Goal: Task Accomplishment & Management: Use online tool/utility

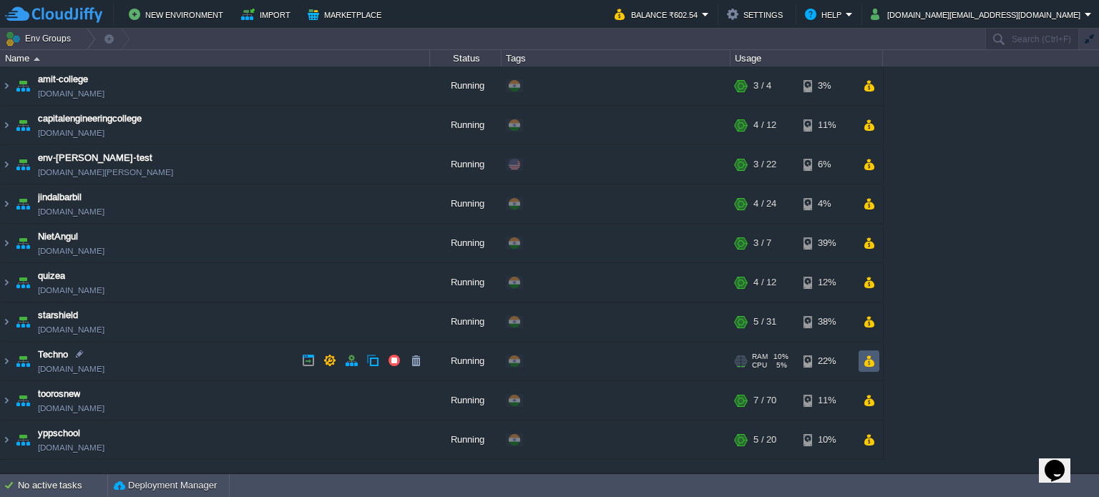
click at [874, 363] on button "button" at bounding box center [869, 361] width 12 height 13
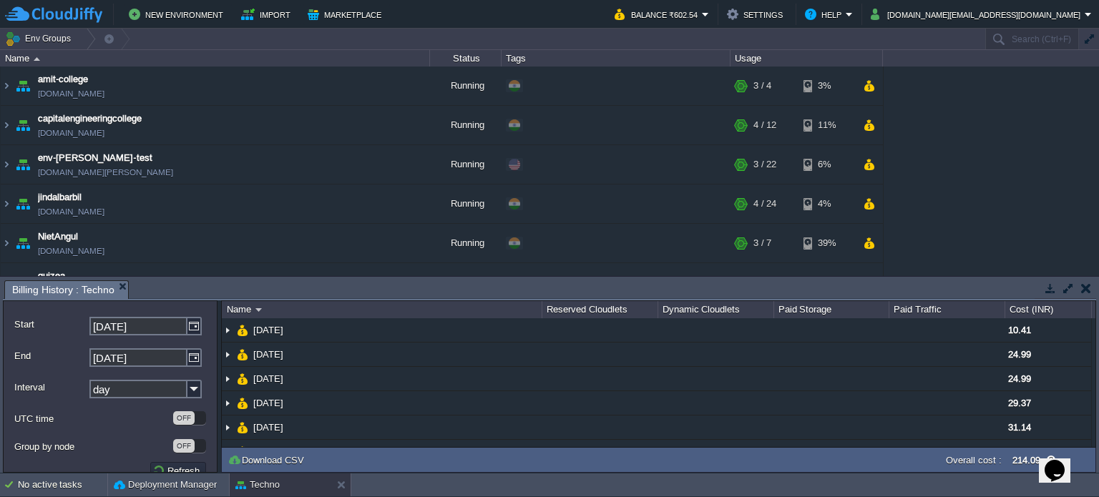
click at [1087, 283] on button "button" at bounding box center [1086, 288] width 10 height 13
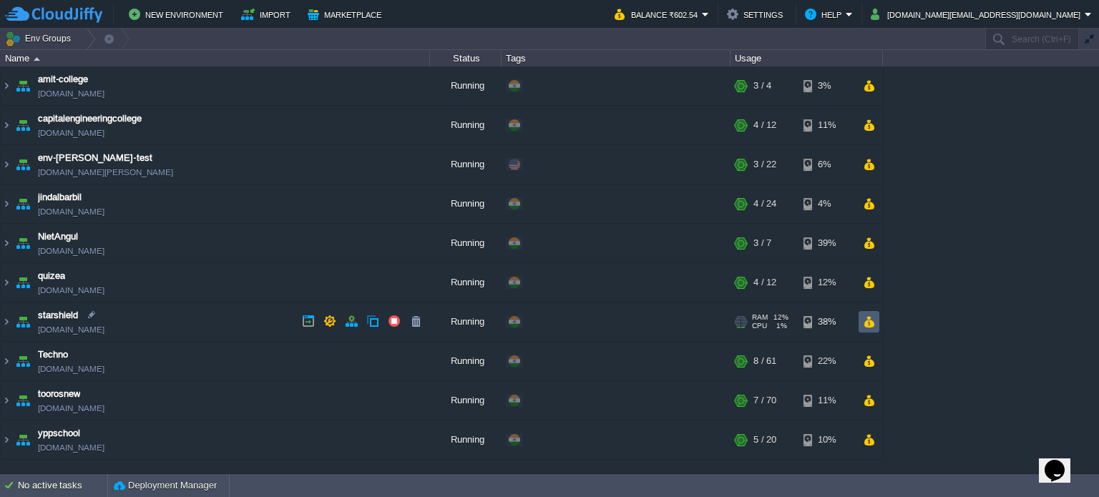
click at [873, 323] on button "button" at bounding box center [869, 322] width 12 height 13
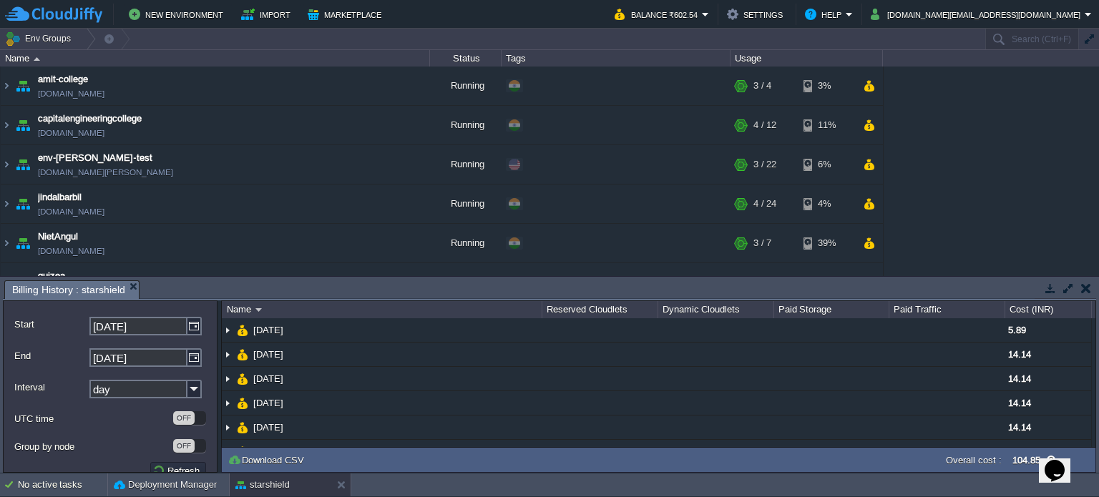
click at [1090, 283] on button "button" at bounding box center [1086, 288] width 10 height 13
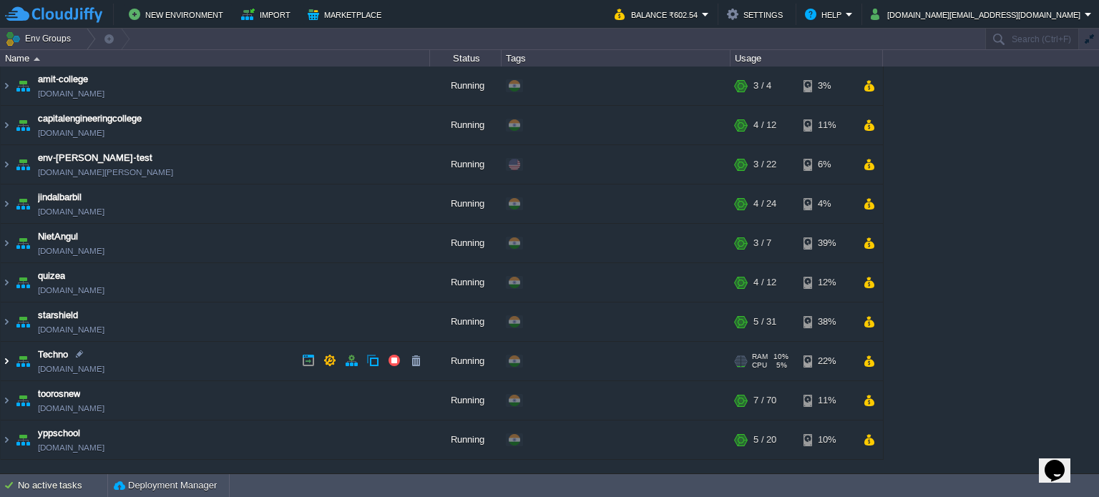
click at [5, 362] on img at bounding box center [6, 361] width 11 height 39
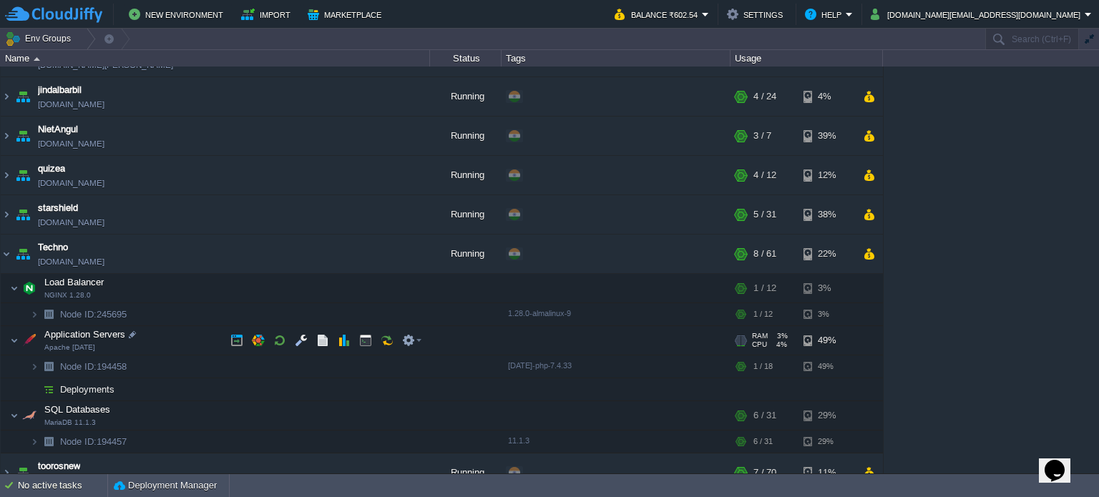
scroll to position [143, 0]
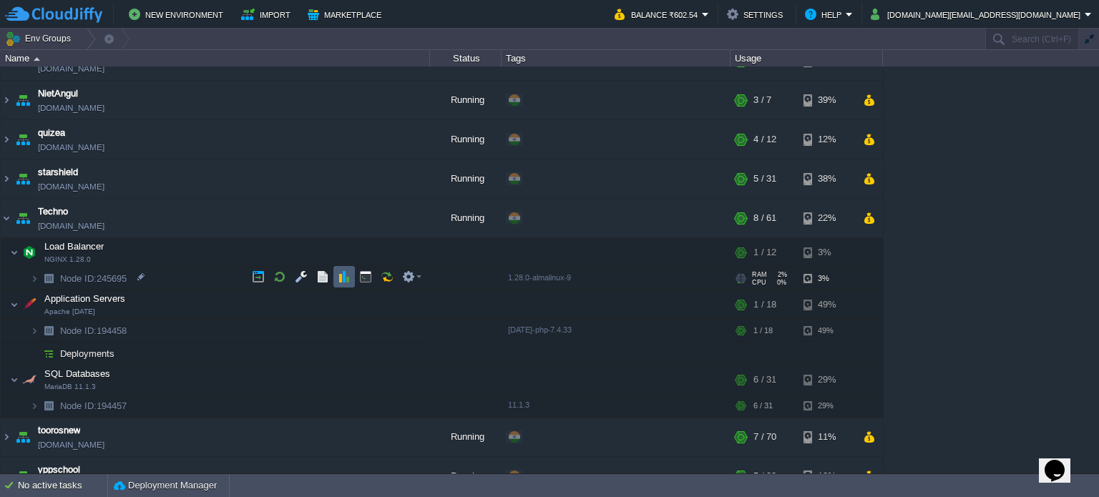
click at [341, 280] on button "button" at bounding box center [344, 276] width 13 height 13
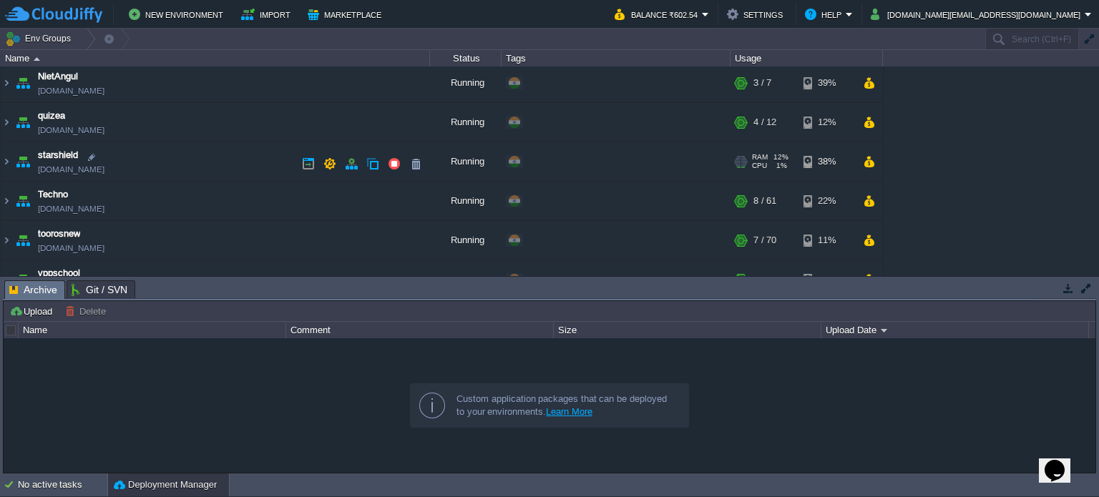
scroll to position [182, 0]
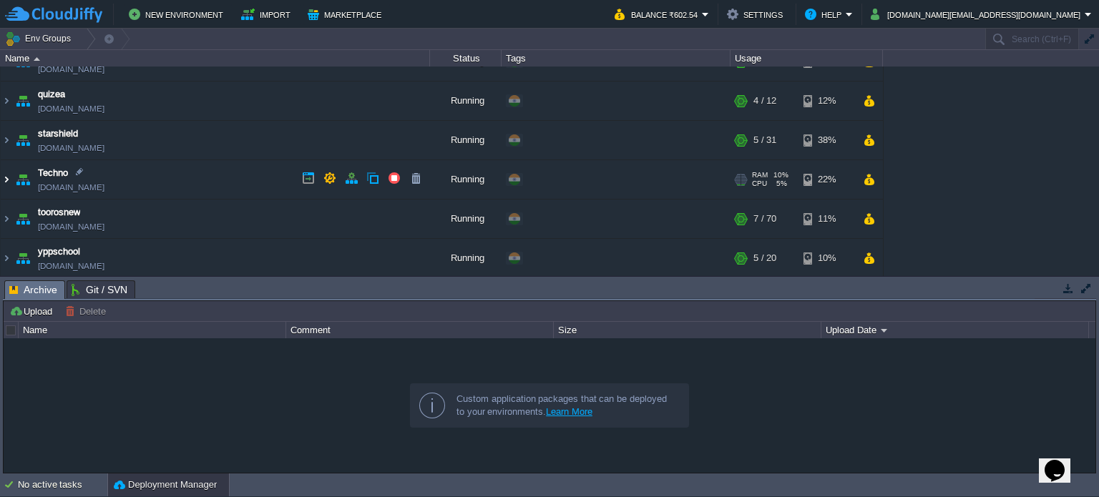
click at [3, 177] on img at bounding box center [6, 179] width 11 height 39
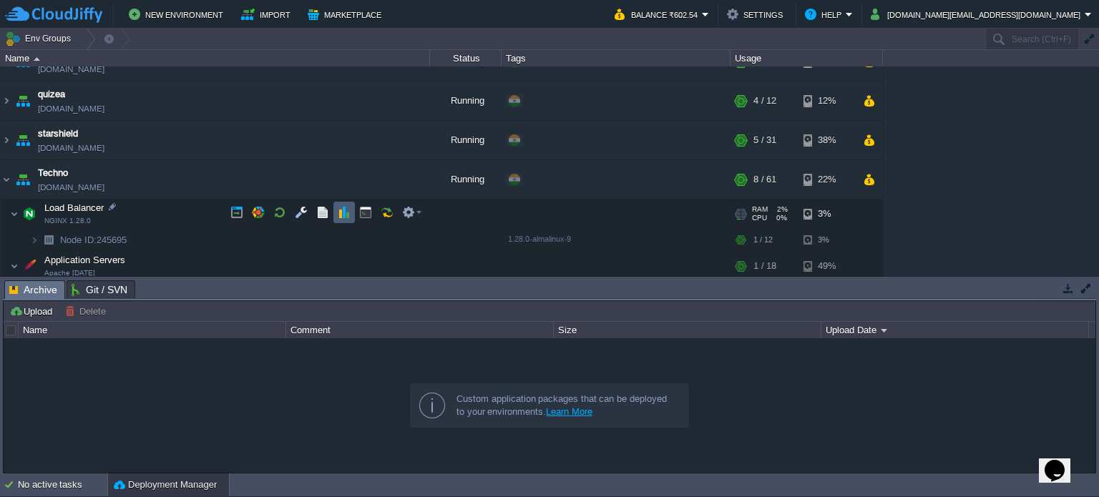
click at [346, 216] on button "button" at bounding box center [344, 212] width 13 height 13
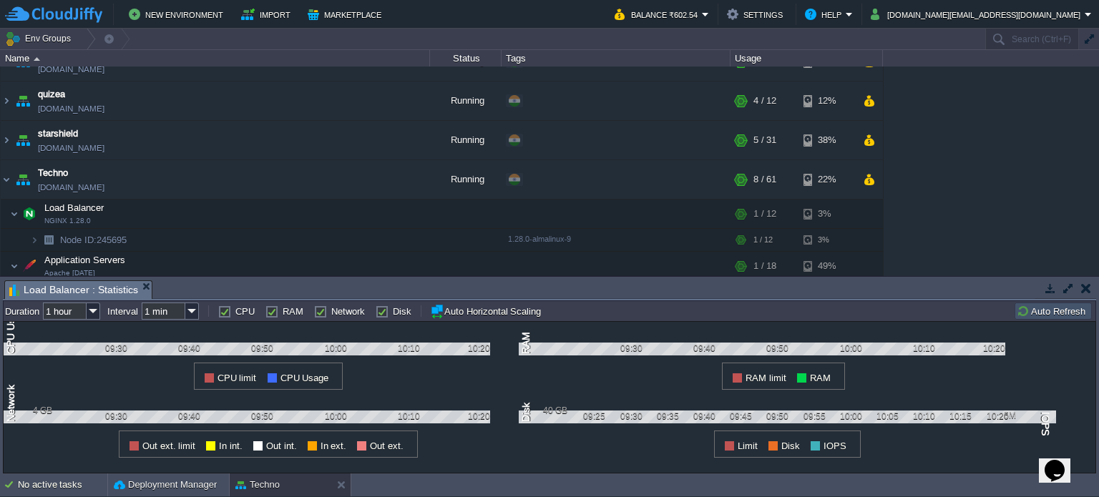
click at [283, 309] on label "RAM" at bounding box center [293, 311] width 21 height 11
click at [275, 309] on input "RAM" at bounding box center [269, 311] width 9 height 9
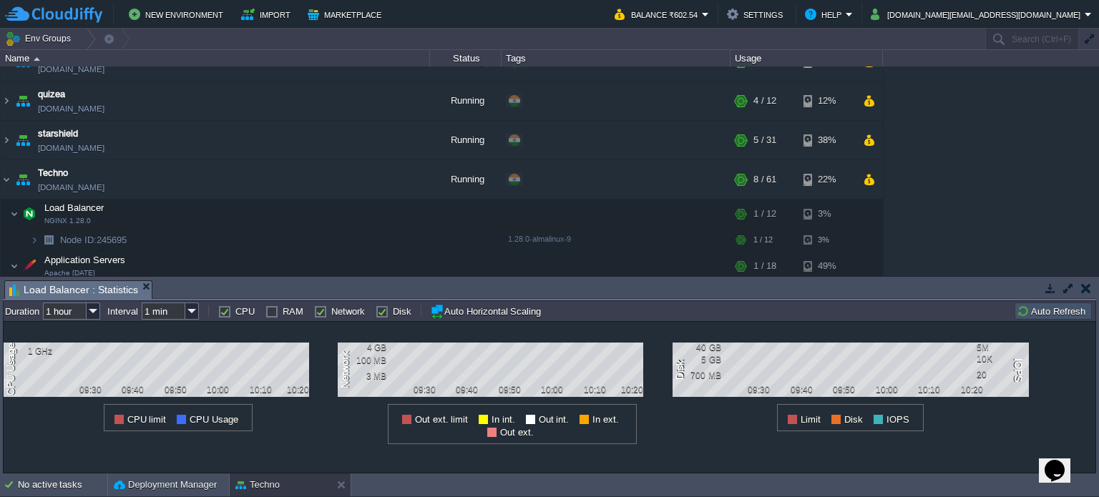
click at [288, 311] on label "RAM" at bounding box center [293, 311] width 21 height 11
click at [275, 311] on input "RAM" at bounding box center [269, 311] width 9 height 9
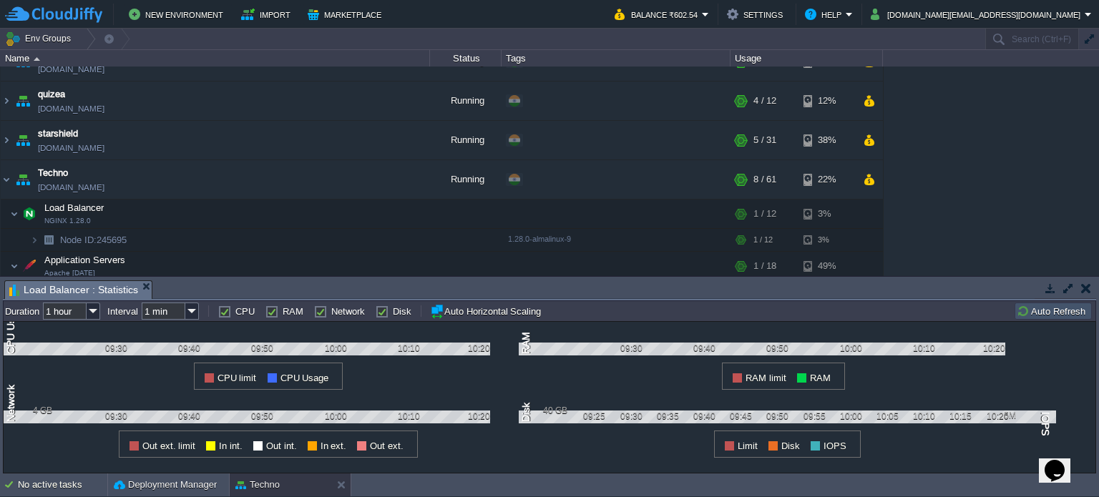
click at [288, 311] on label "RAM" at bounding box center [293, 311] width 21 height 11
click at [275, 311] on input "RAM" at bounding box center [269, 311] width 9 height 9
checkbox input "false"
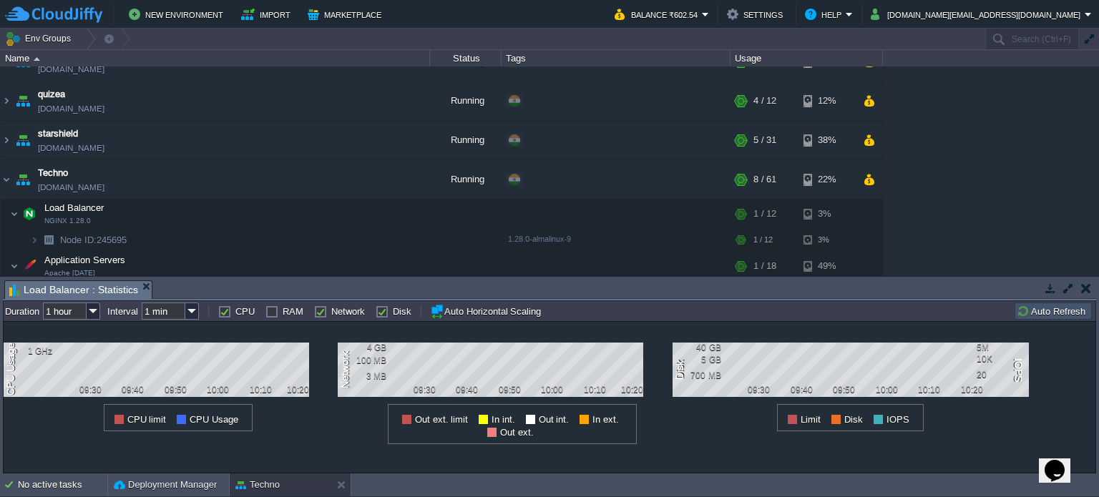
click at [331, 315] on label "Network" at bounding box center [348, 311] width 34 height 11
click at [323, 315] on input "Network" at bounding box center [318, 311] width 9 height 9
checkbox input "false"
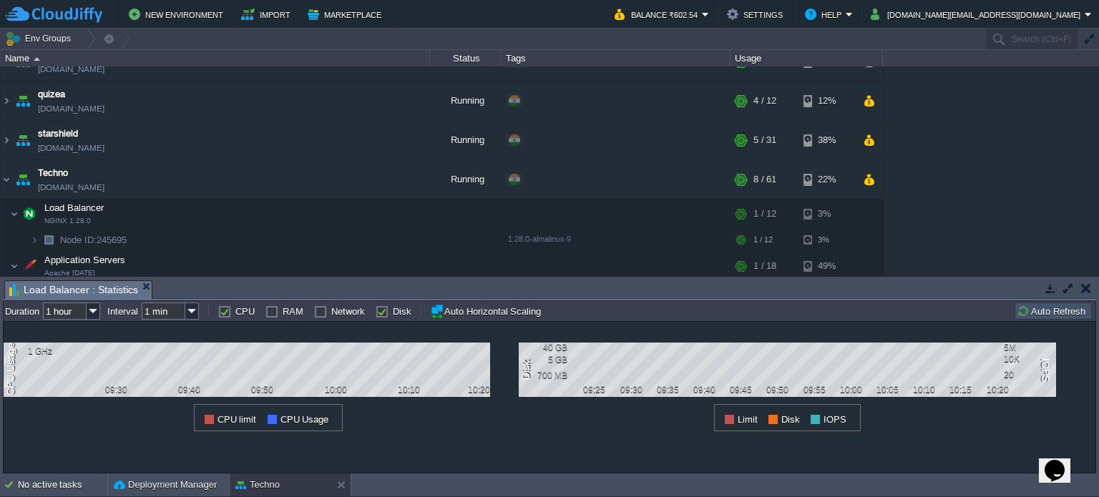
click at [393, 311] on label "Disk" at bounding box center [402, 311] width 19 height 11
click at [383, 311] on input "Disk" at bounding box center [380, 311] width 9 height 9
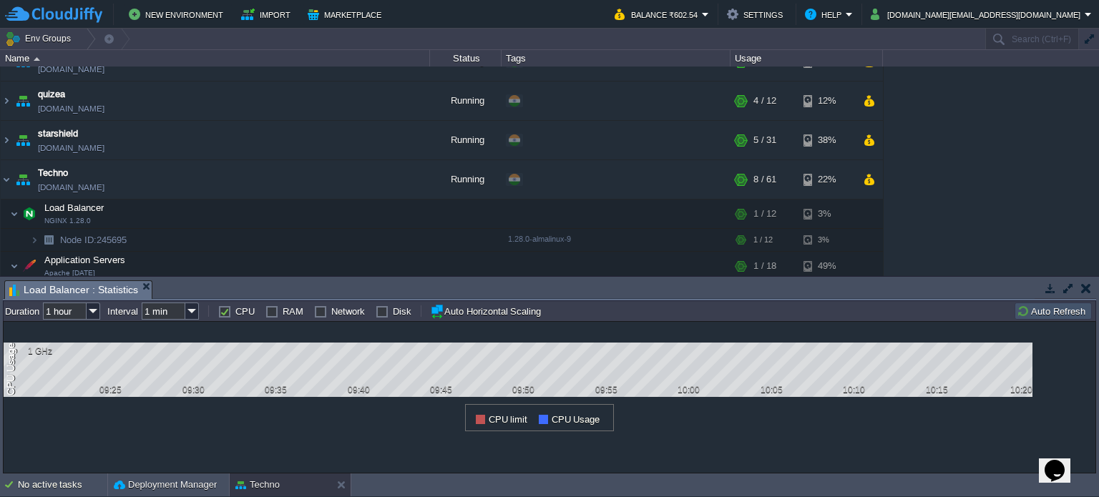
click at [393, 311] on label "Disk" at bounding box center [402, 311] width 19 height 11
click at [383, 311] on input "Disk" at bounding box center [380, 311] width 9 height 9
checkbox input "true"
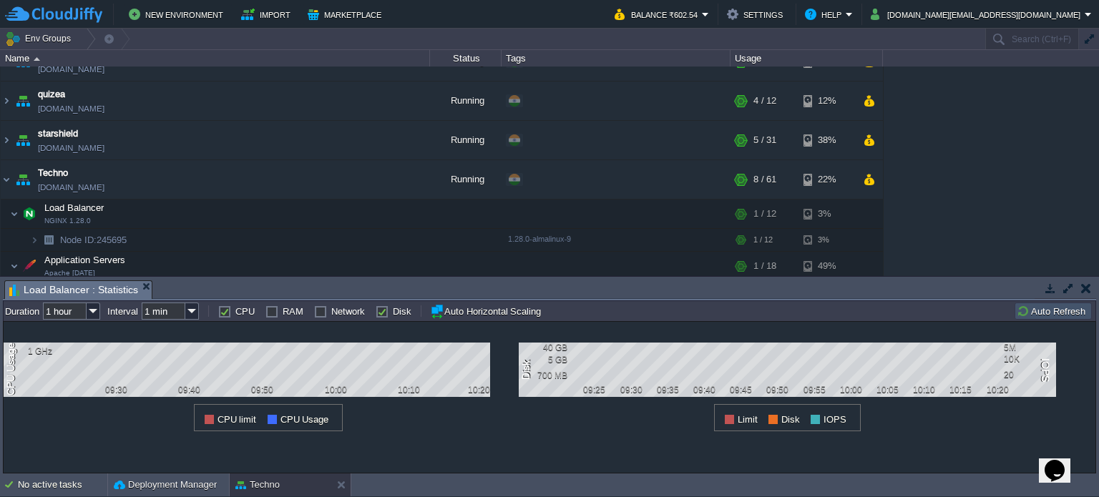
click at [234, 315] on div "CPU" at bounding box center [236, 311] width 36 height 11
click at [235, 311] on label "CPU" at bounding box center [244, 311] width 19 height 11
click at [223, 311] on input "CPU" at bounding box center [222, 311] width 9 height 9
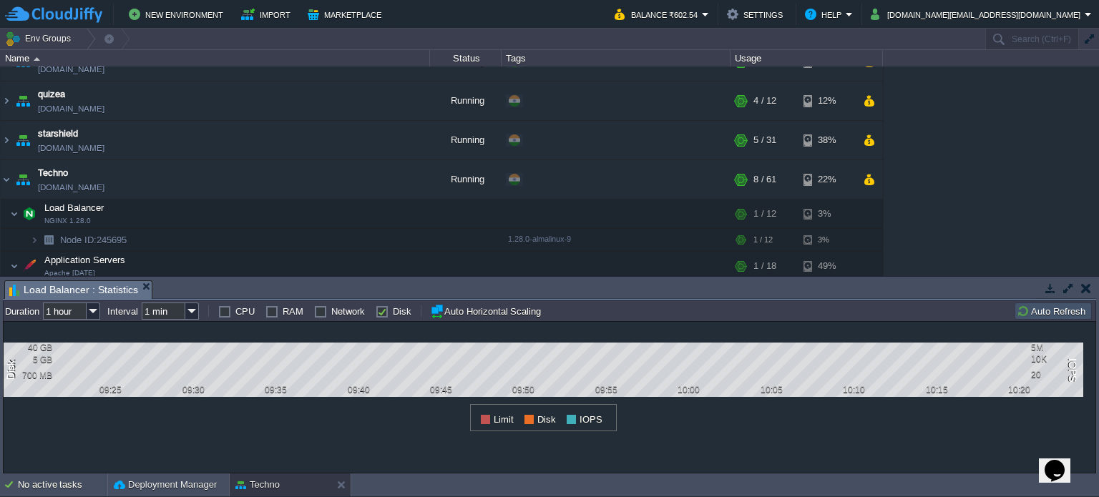
click at [235, 311] on label "CPU" at bounding box center [244, 311] width 19 height 11
click at [223, 311] on input "CPU" at bounding box center [222, 311] width 9 height 9
checkbox input "true"
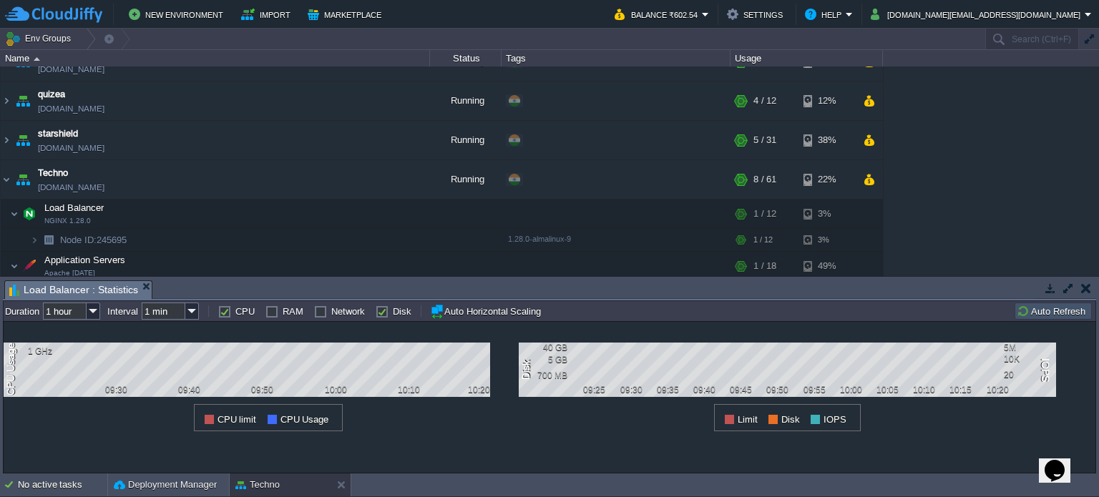
click at [1082, 288] on button "button" at bounding box center [1086, 288] width 10 height 13
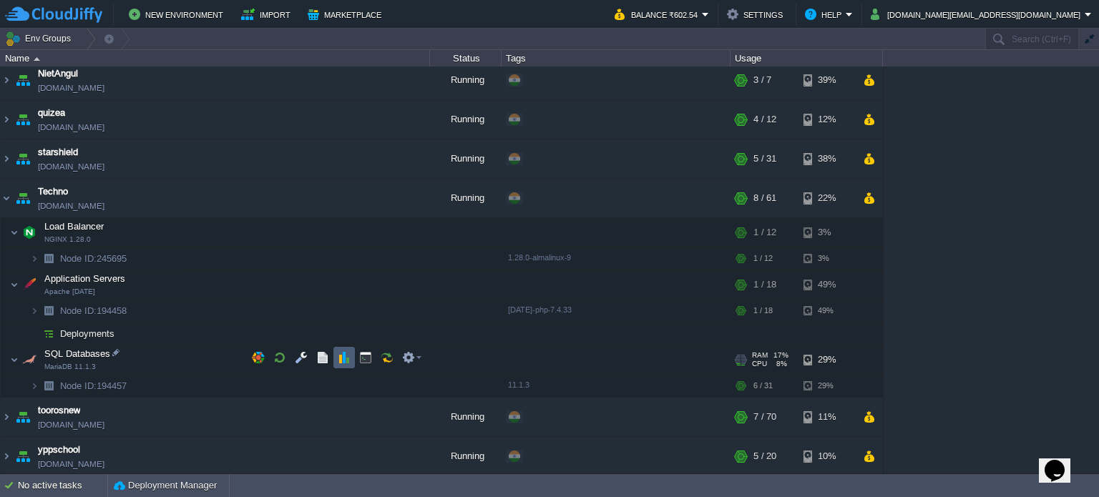
click at [343, 360] on button "button" at bounding box center [344, 357] width 13 height 13
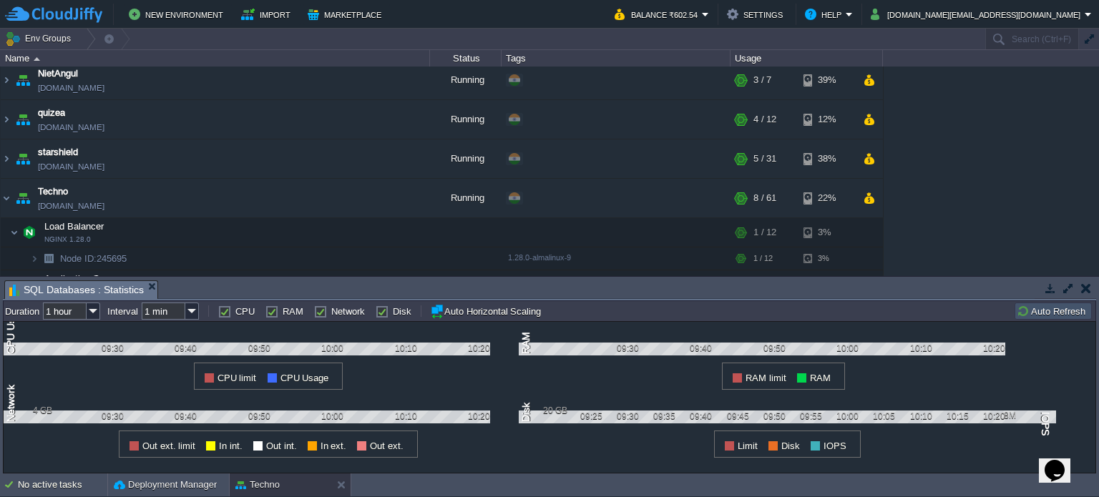
click at [238, 312] on label "CPU" at bounding box center [244, 311] width 19 height 11
click at [228, 312] on input "CPU" at bounding box center [222, 311] width 9 height 9
checkbox input "false"
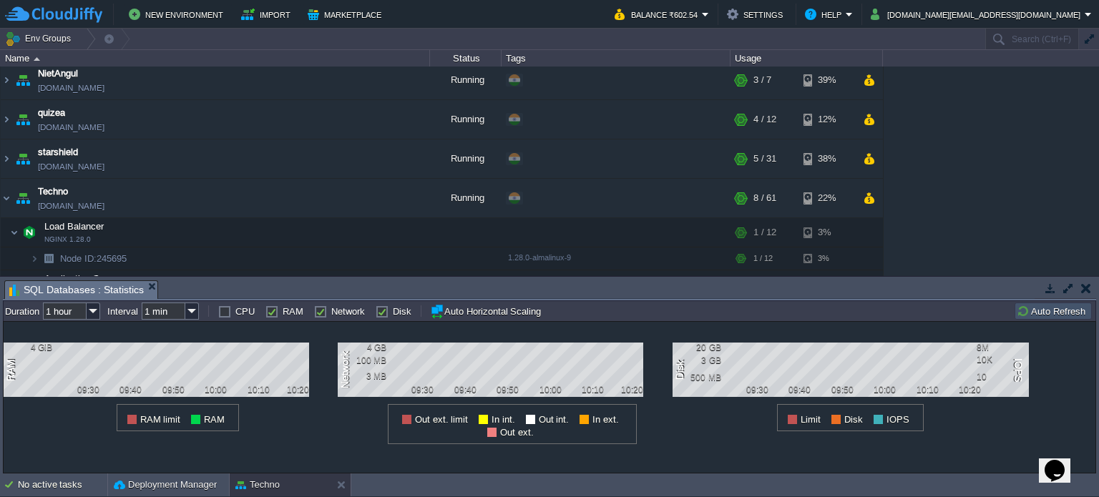
click at [298, 312] on label "RAM" at bounding box center [293, 311] width 21 height 11
click at [275, 312] on input "RAM" at bounding box center [269, 311] width 9 height 9
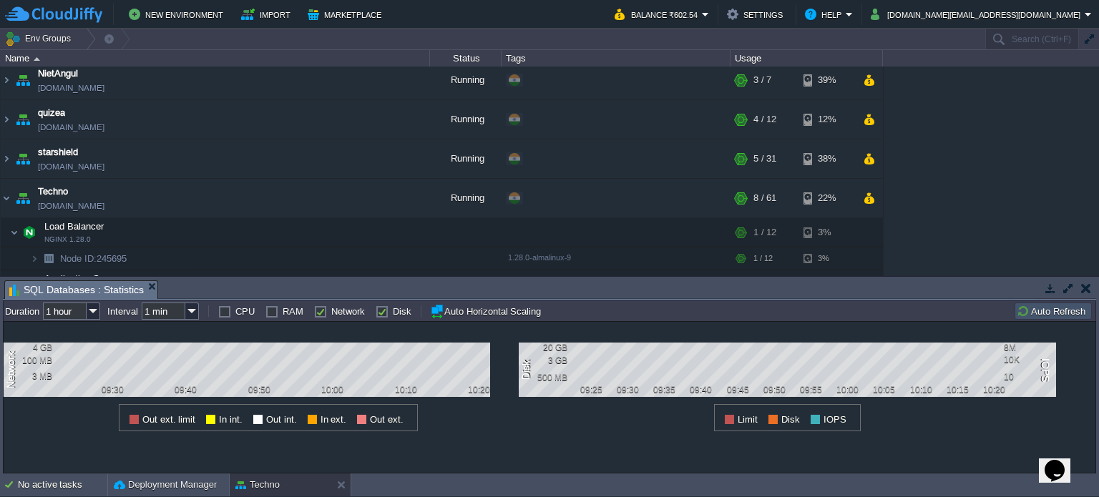
click at [298, 312] on label "RAM" at bounding box center [293, 311] width 21 height 11
click at [275, 312] on input "RAM" at bounding box center [269, 311] width 9 height 9
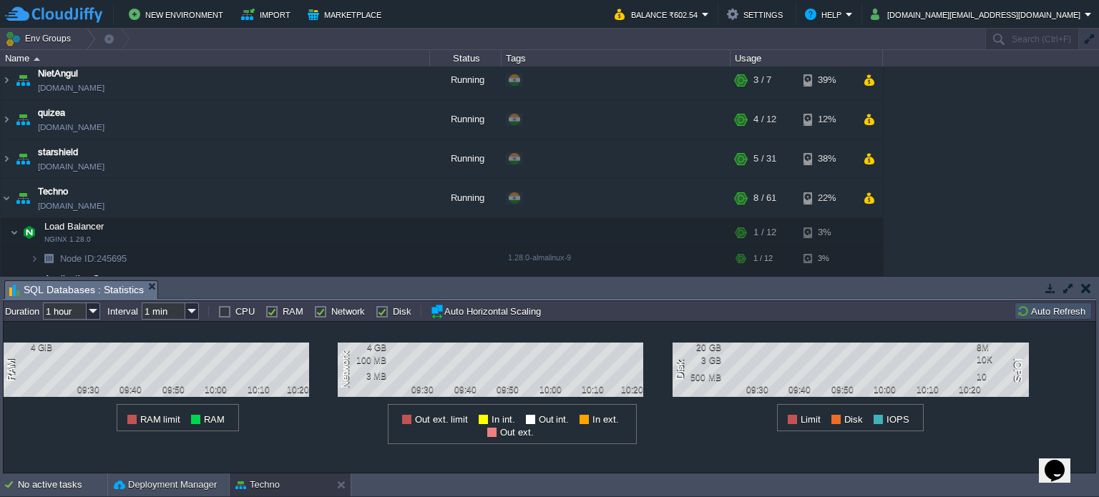
click at [298, 312] on label "RAM" at bounding box center [293, 311] width 21 height 11
click at [275, 312] on input "RAM" at bounding box center [269, 311] width 9 height 9
checkbox input "false"
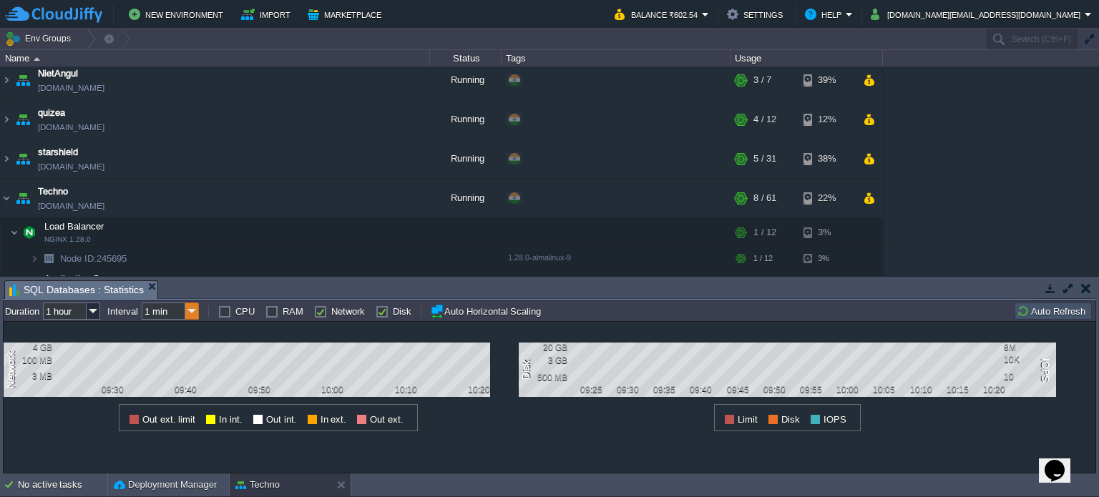
click at [192, 314] on img at bounding box center [192, 311] width 14 height 17
click at [96, 316] on img at bounding box center [94, 311] width 14 height 17
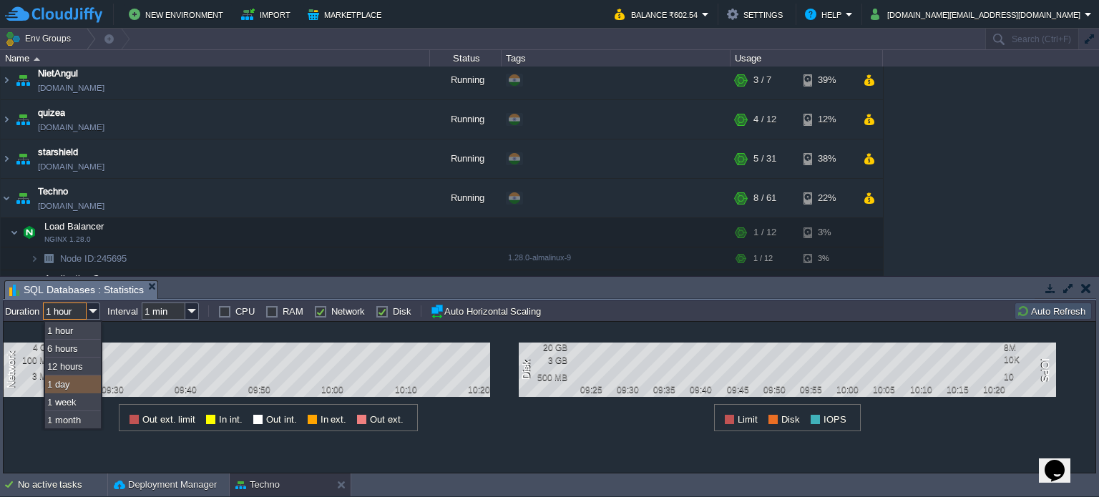
click at [77, 386] on div "1 day" at bounding box center [73, 385] width 56 height 18
type input "1 day"
type input "1 hour"
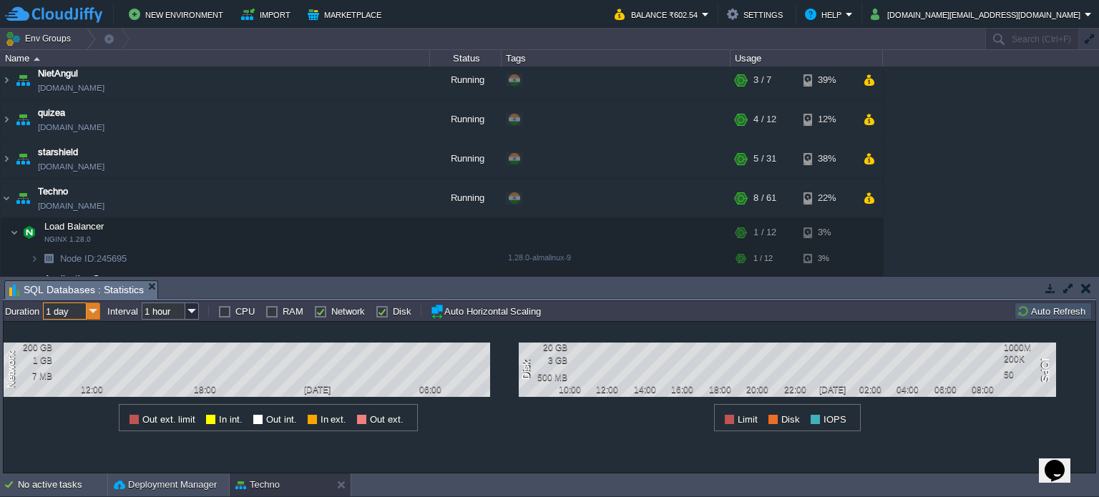
click at [89, 314] on img at bounding box center [94, 311] width 14 height 17
click at [74, 400] on div "1 week" at bounding box center [73, 403] width 56 height 18
type input "1 week"
click at [1087, 285] on button "button" at bounding box center [1086, 288] width 10 height 13
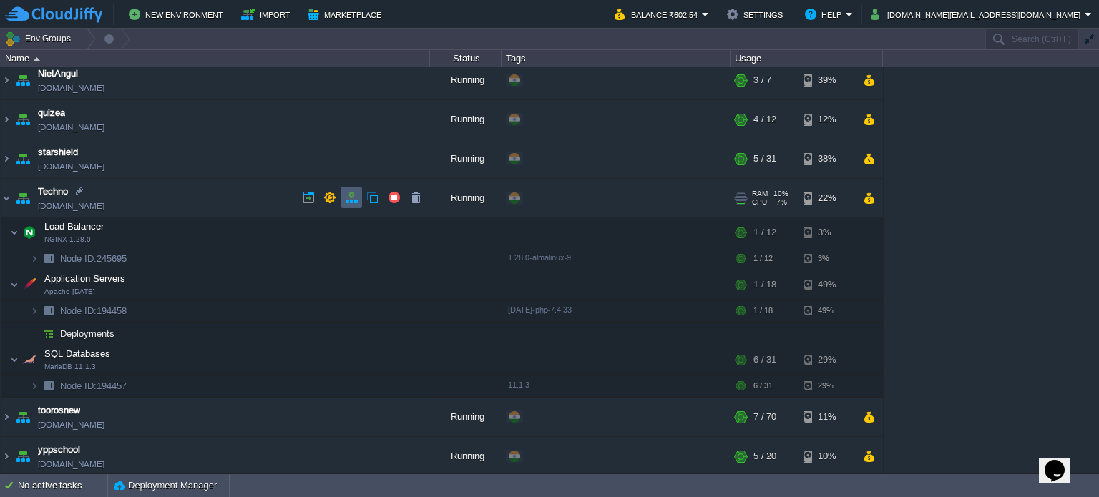
click at [349, 200] on button "button" at bounding box center [351, 197] width 13 height 13
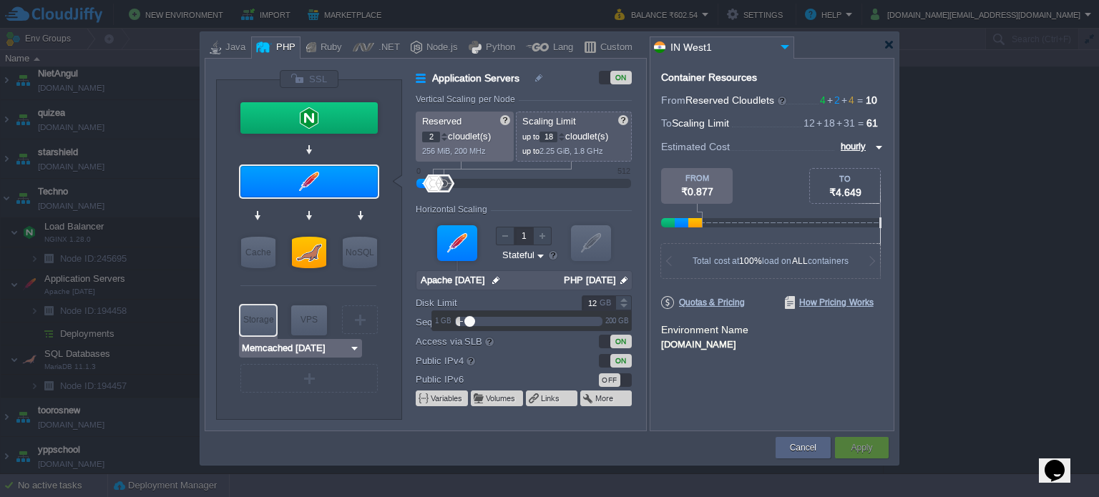
type input "MariaDB 11.1.3"
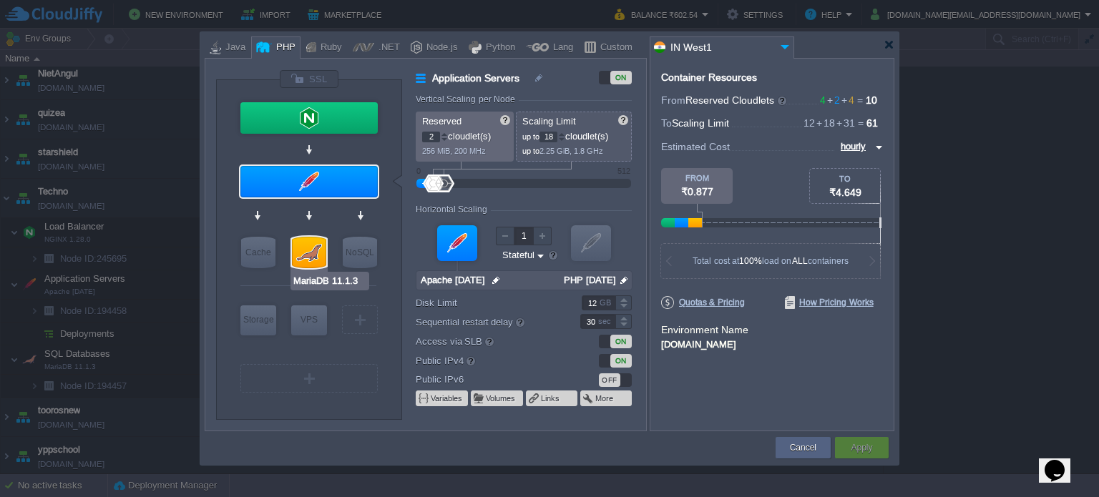
click at [314, 237] on div at bounding box center [309, 252] width 34 height 31
type input "SQL Databases"
type input "4"
type input "31"
type input "MariaDB 11.1.3"
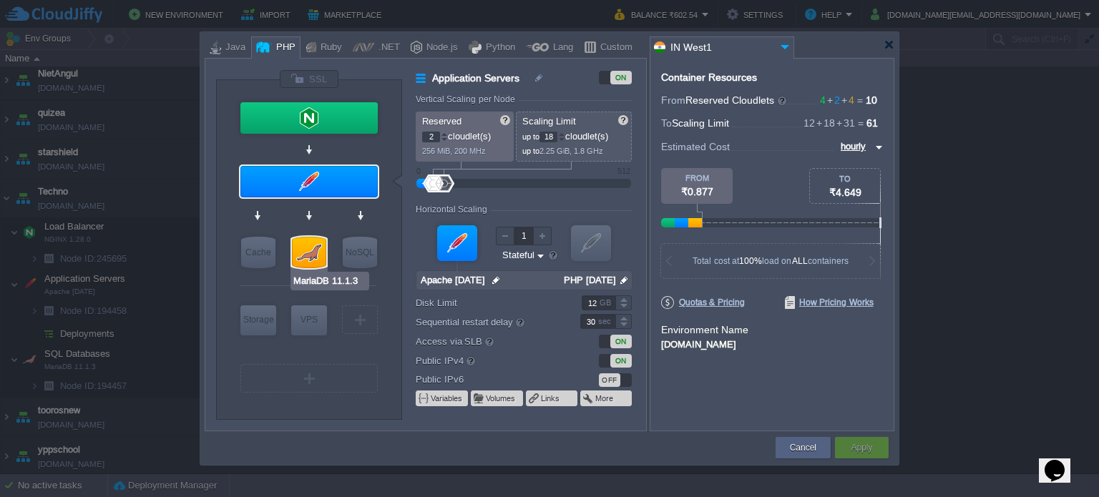
type input "null"
type input "11.1.3"
type input "Stateless"
type input "10"
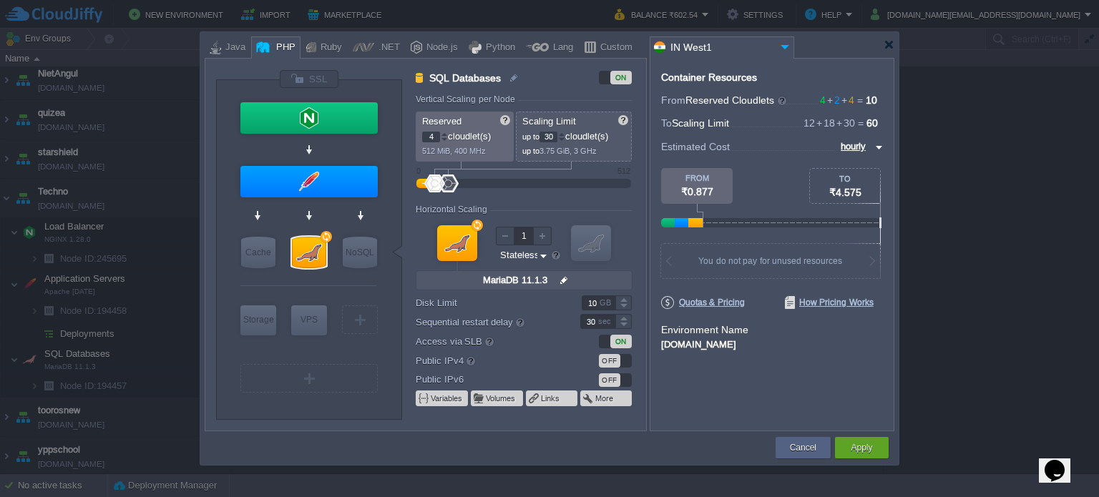
click at [565, 140] on div at bounding box center [561, 139] width 7 height 5
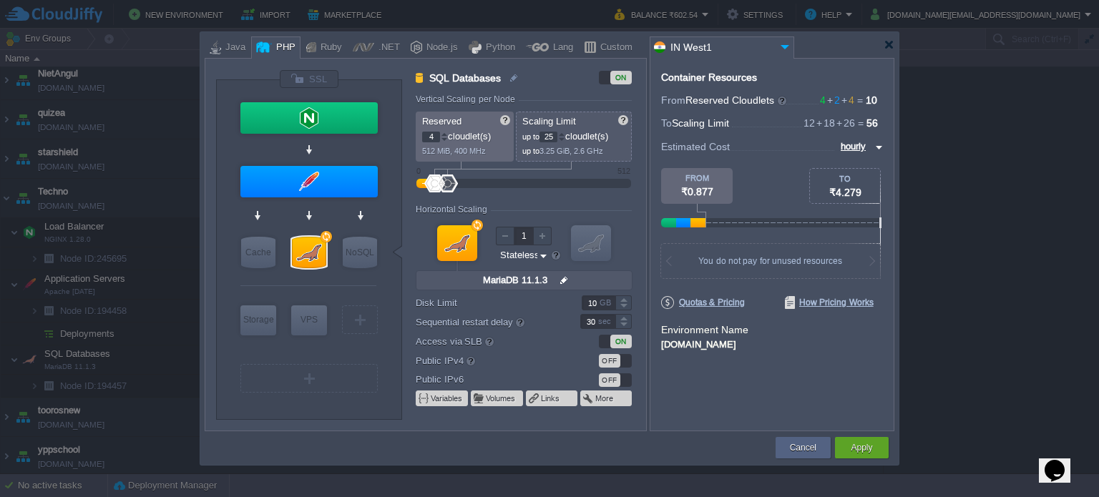
click at [565, 139] on div at bounding box center [561, 139] width 7 height 5
type input "24"
click at [565, 139] on div at bounding box center [561, 139] width 7 height 5
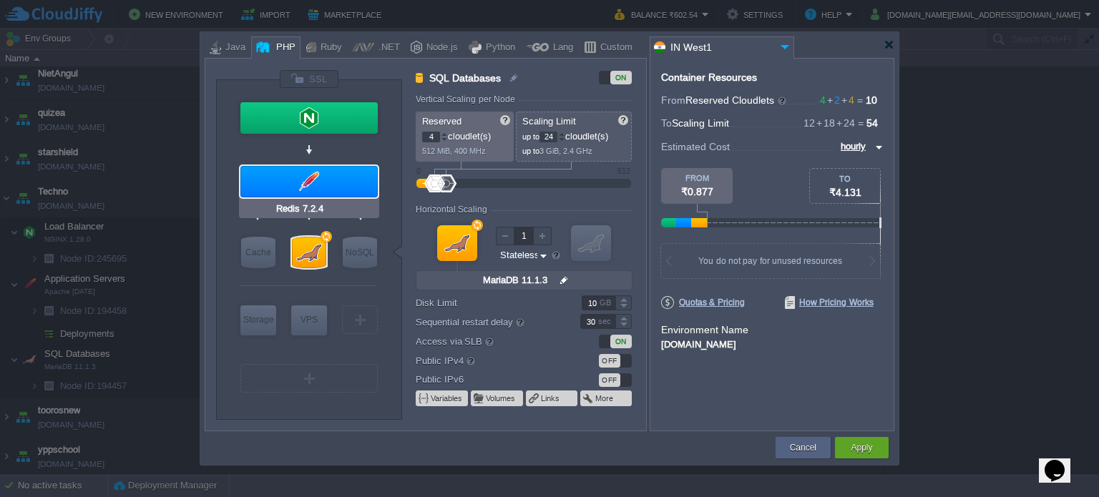
type input "Apache [DATE]"
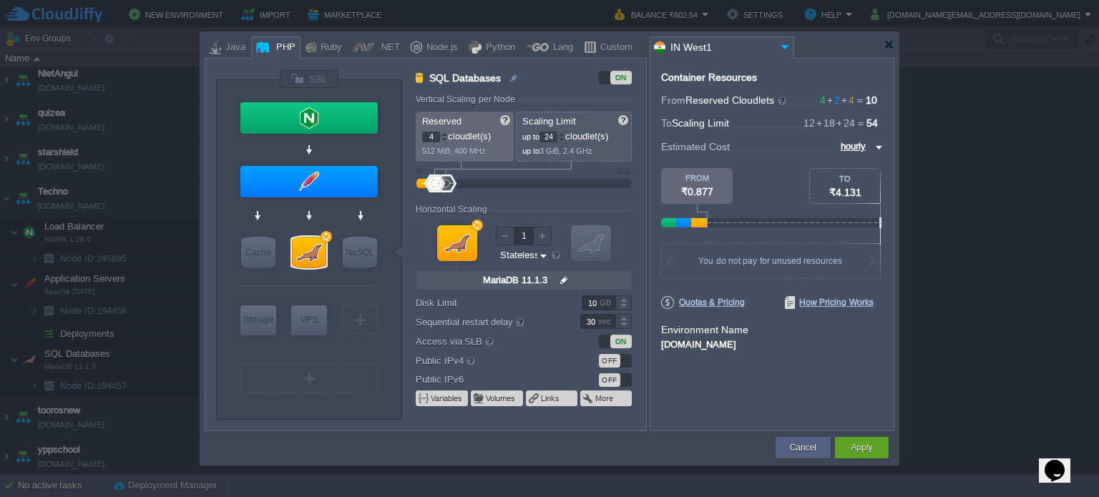
type input "3"
click at [446, 140] on div at bounding box center [444, 139] width 7 height 5
click at [867, 446] on button "Apply" at bounding box center [861, 448] width 21 height 14
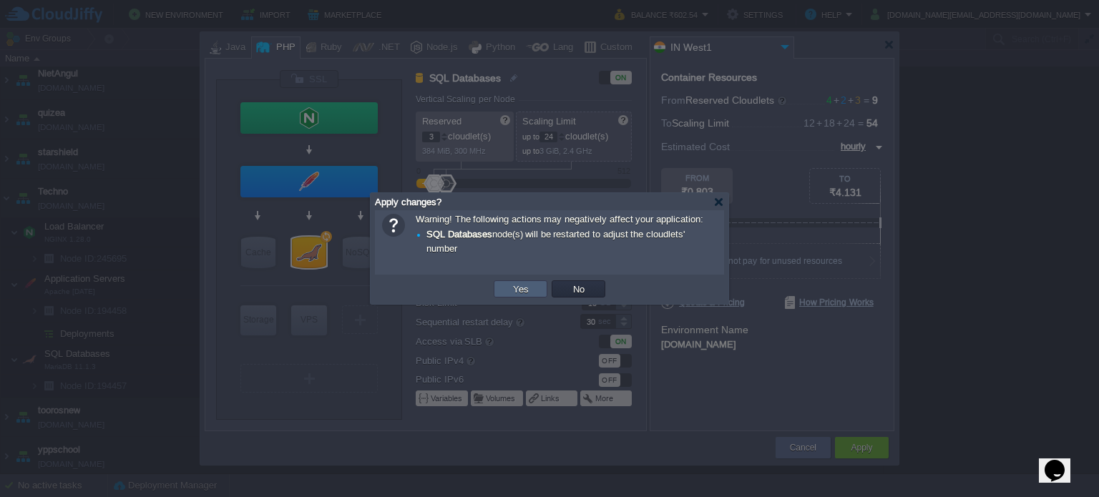
click at [519, 283] on button "Yes" at bounding box center [521, 289] width 24 height 13
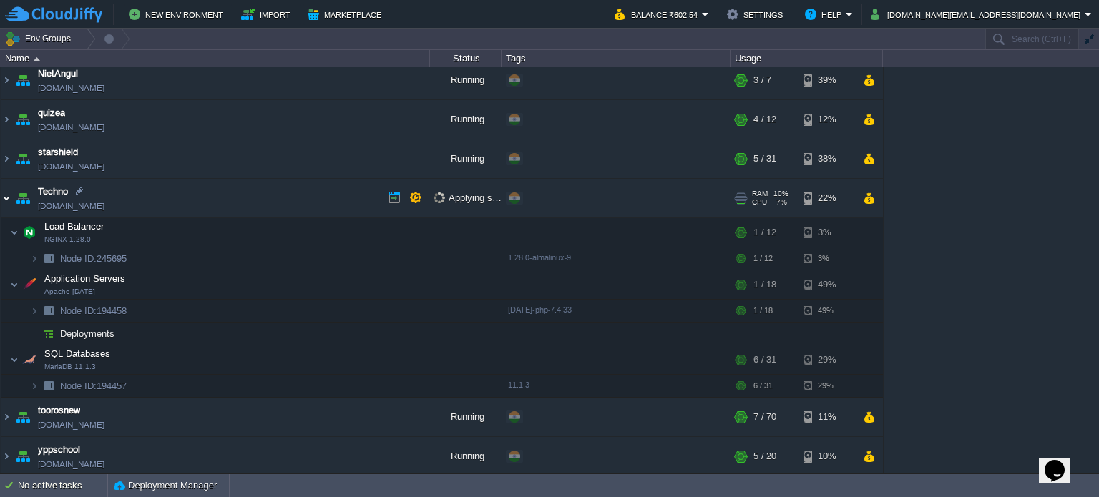
click at [9, 200] on img at bounding box center [6, 198] width 11 height 39
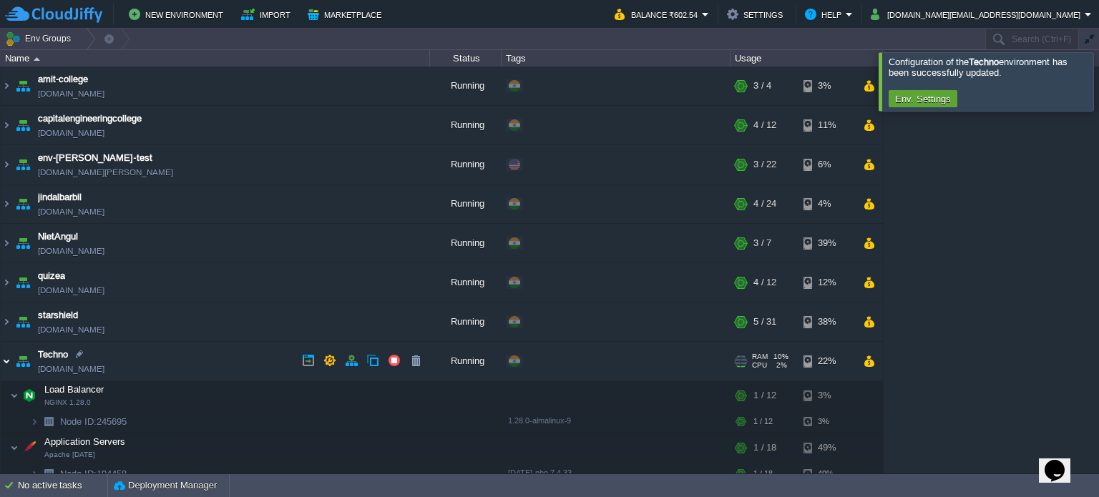
click at [9, 358] on img at bounding box center [6, 361] width 11 height 39
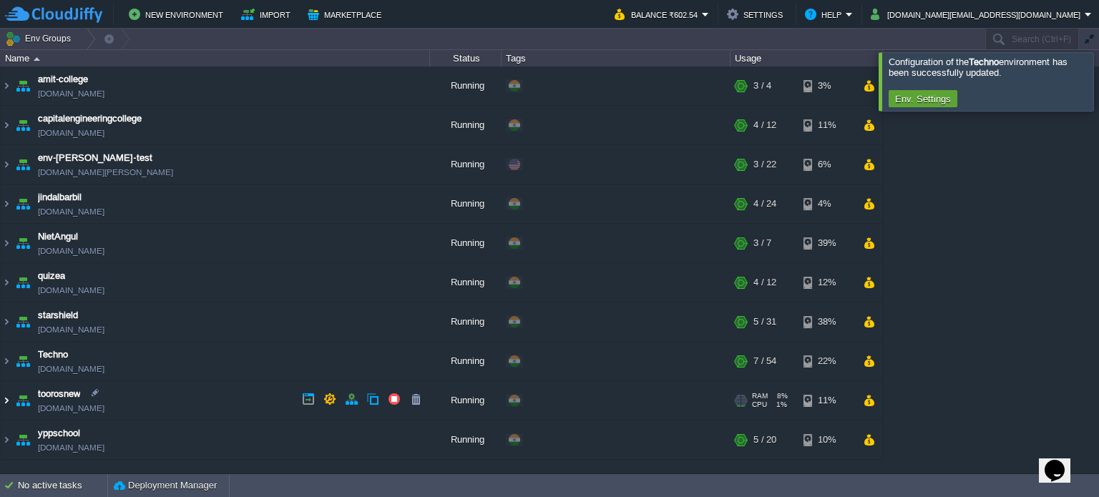
click at [6, 400] on img at bounding box center [6, 400] width 11 height 39
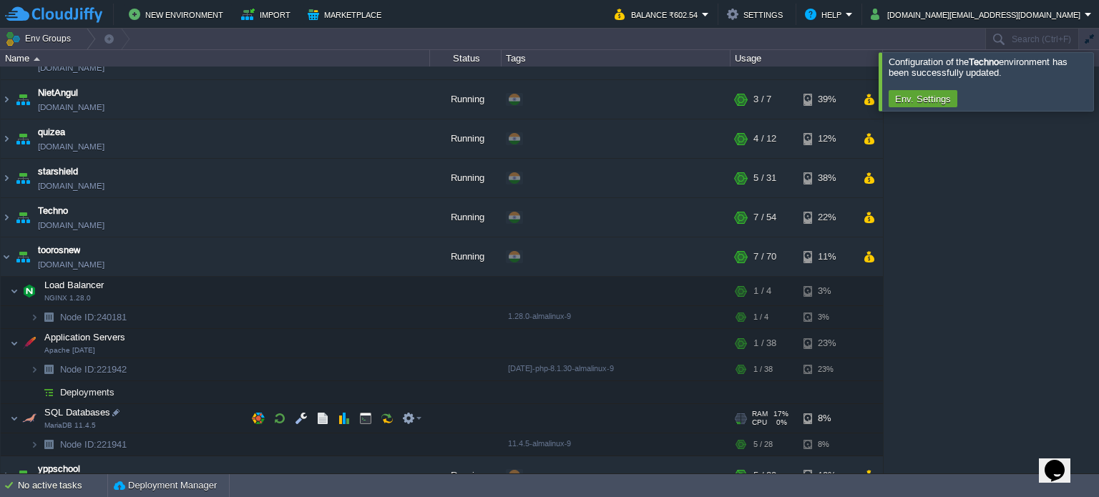
scroll to position [143, 0]
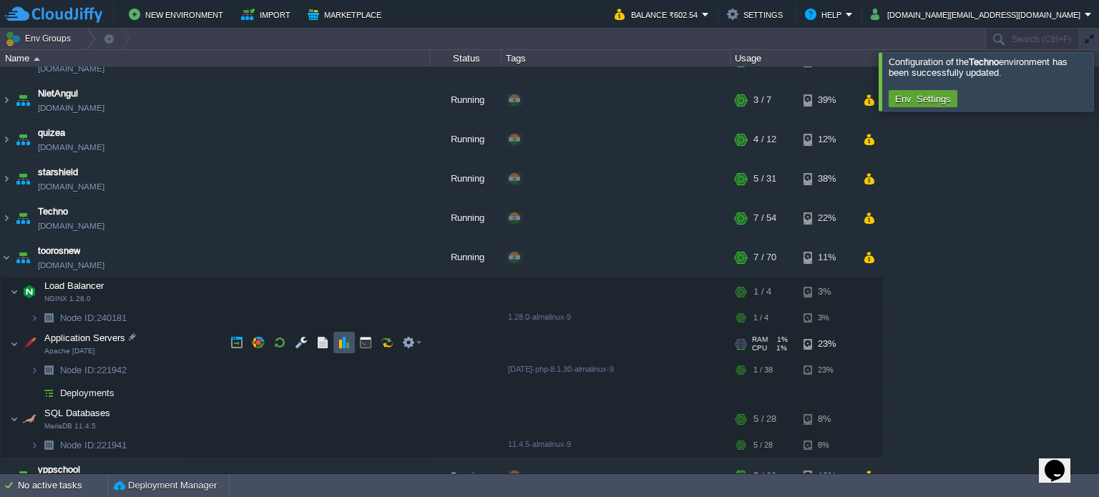
click at [338, 341] on button "button" at bounding box center [344, 342] width 13 height 13
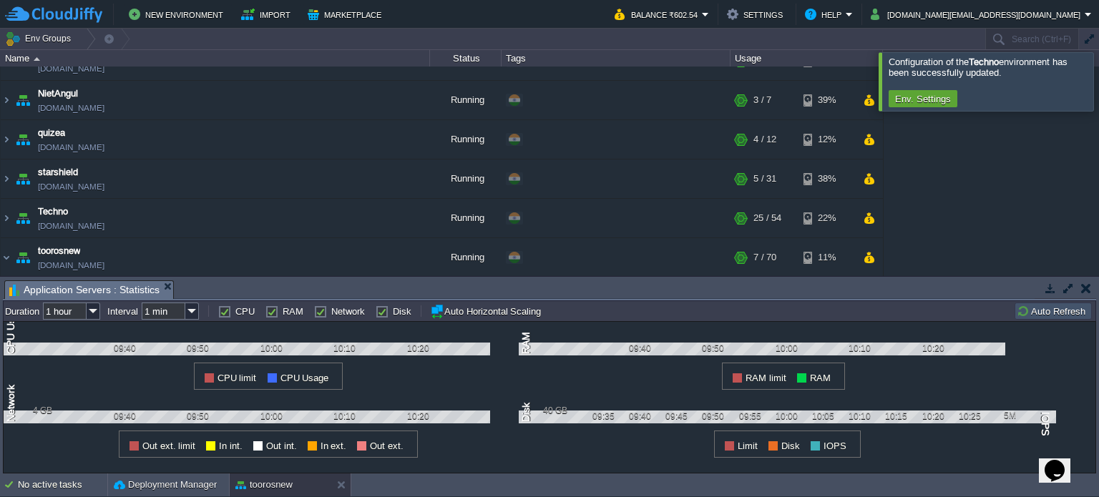
click at [279, 311] on div "RAM" at bounding box center [284, 311] width 38 height 11
click at [283, 312] on label "RAM" at bounding box center [293, 311] width 21 height 11
click at [270, 312] on input "RAM" at bounding box center [269, 311] width 9 height 9
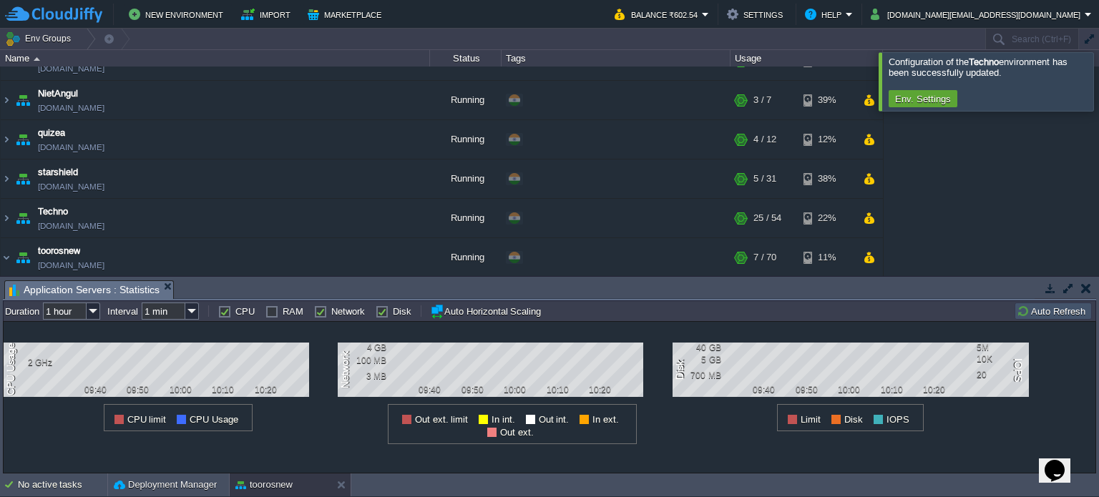
click at [230, 318] on td "CPU" at bounding box center [236, 311] width 36 height 17
click at [283, 311] on label "RAM" at bounding box center [293, 311] width 21 height 11
click at [272, 311] on input "RAM" at bounding box center [269, 311] width 9 height 9
checkbox input "true"
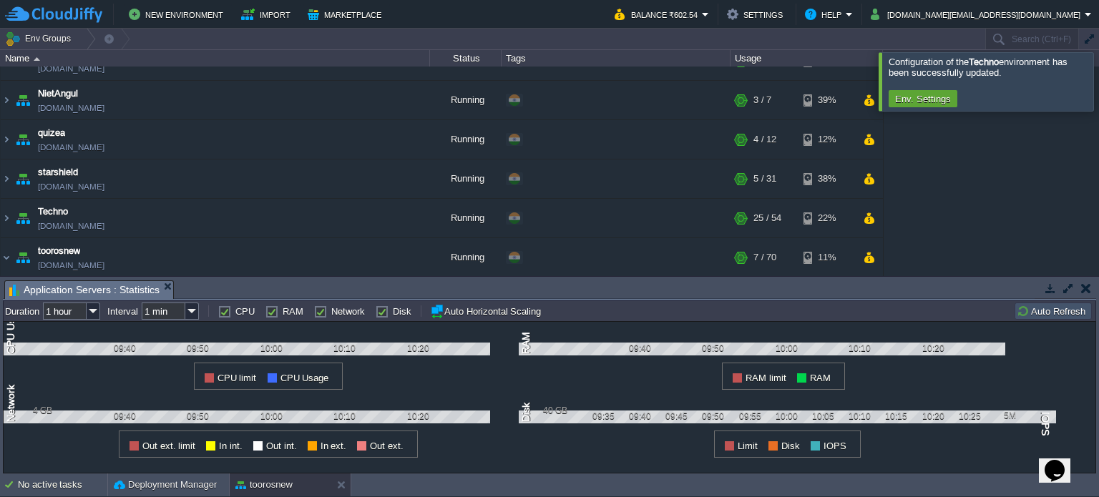
click at [235, 313] on div "CPU" at bounding box center [236, 311] width 36 height 11
click at [333, 306] on label "Network" at bounding box center [348, 311] width 34 height 11
click at [323, 307] on input "Network" at bounding box center [318, 311] width 9 height 9
checkbox input "false"
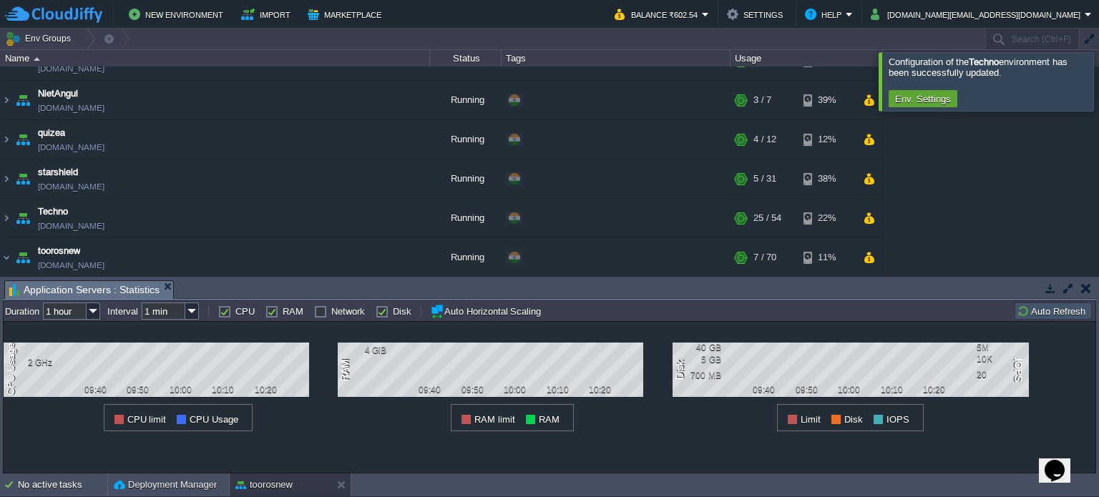
click at [398, 314] on label "Disk" at bounding box center [402, 311] width 19 height 11
click at [385, 314] on input "Disk" at bounding box center [380, 311] width 9 height 9
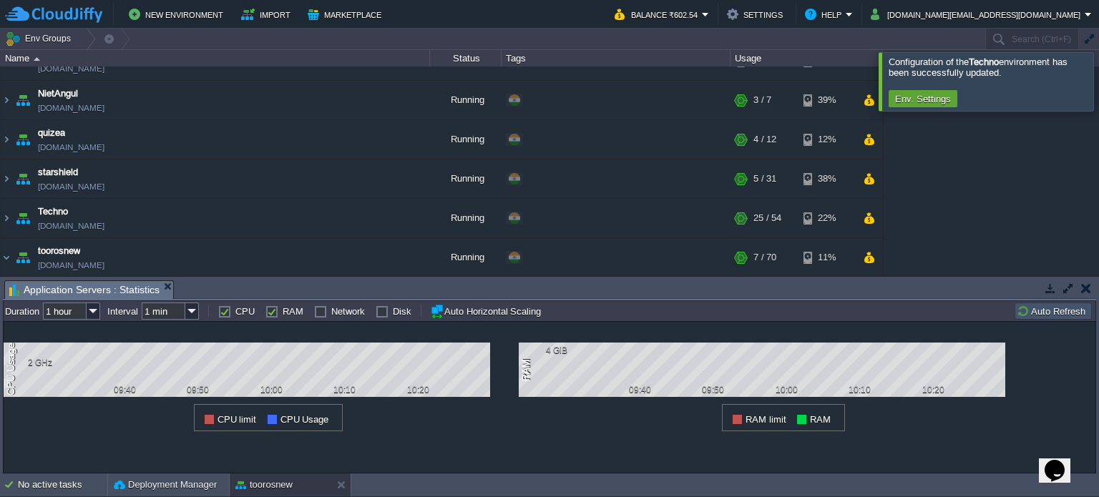
click at [398, 313] on label "Disk" at bounding box center [402, 311] width 19 height 11
click at [385, 313] on input "Disk" at bounding box center [380, 311] width 9 height 9
checkbox input "true"
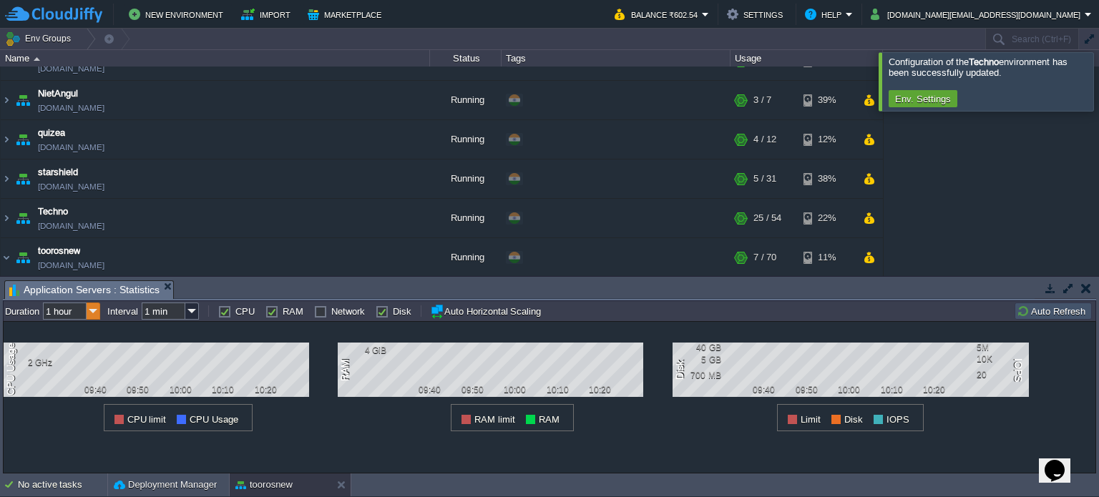
click at [88, 311] on img at bounding box center [94, 311] width 14 height 17
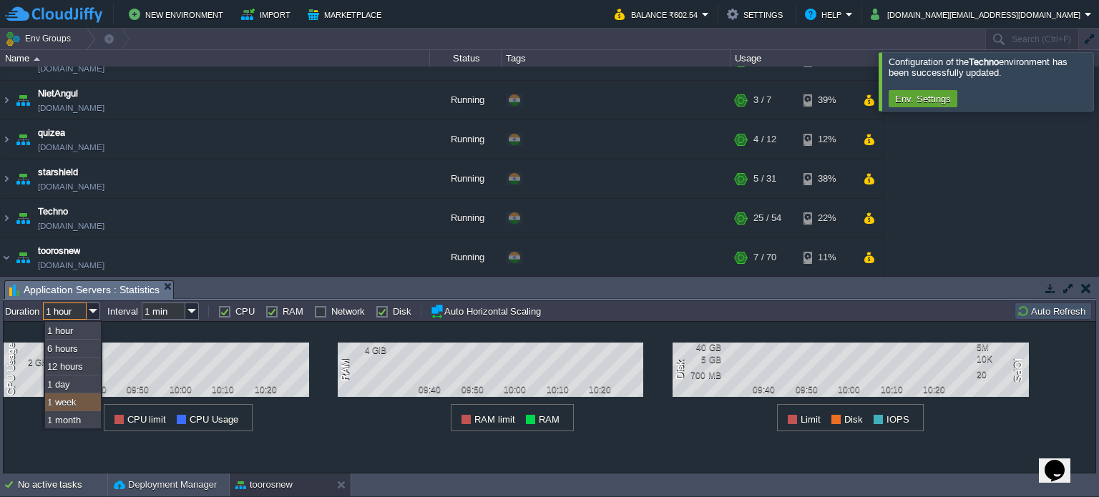
click at [66, 403] on div "1 week" at bounding box center [73, 403] width 56 height 18
type input "1 week"
type input "1 hour"
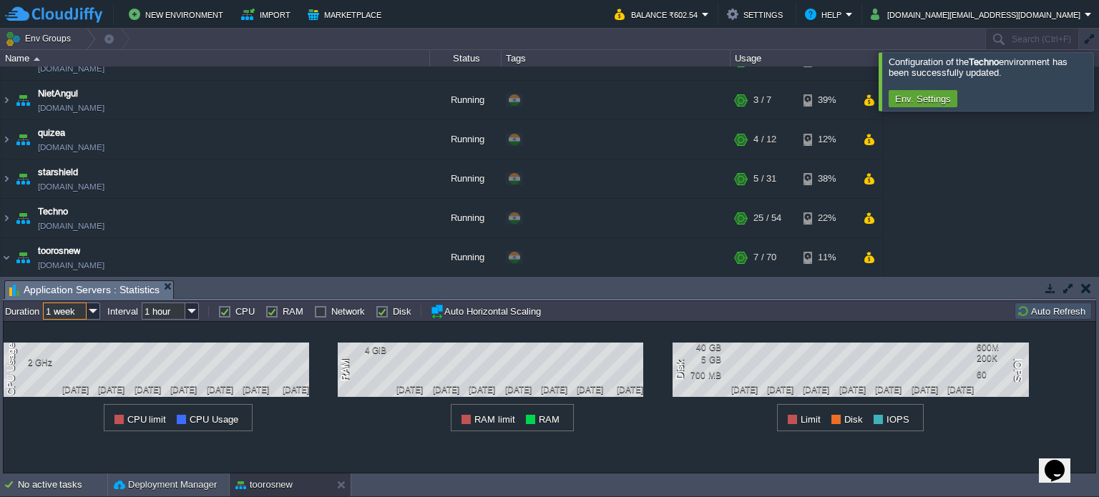
click at [288, 310] on label "RAM" at bounding box center [293, 311] width 21 height 11
click at [275, 310] on input "RAM" at bounding box center [269, 311] width 9 height 9
checkbox input "false"
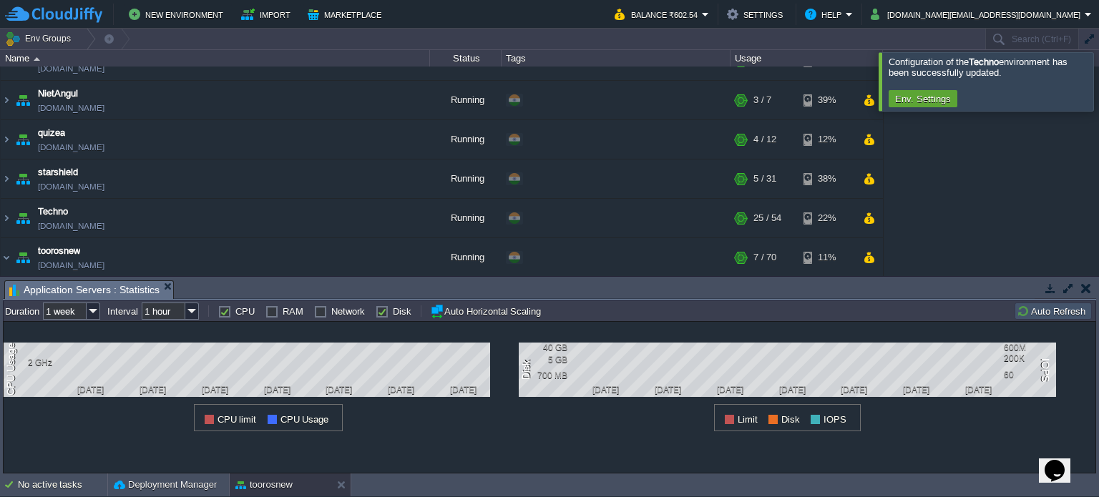
click at [323, 311] on div "Network" at bounding box center [339, 311] width 51 height 11
click at [331, 308] on label "Network" at bounding box center [348, 311] width 34 height 11
click at [316, 308] on input "Network" at bounding box center [318, 311] width 9 height 9
checkbox input "true"
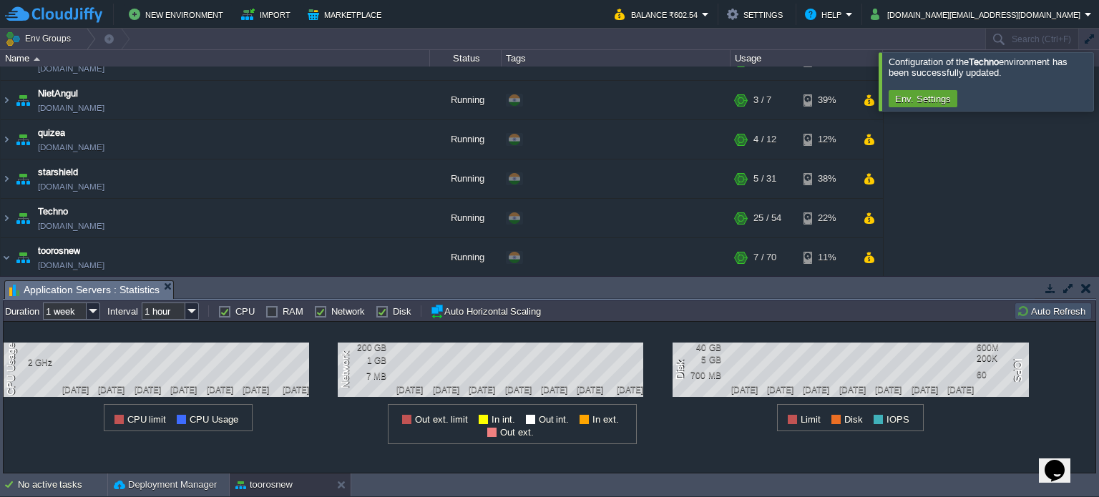
click at [1090, 288] on td at bounding box center [1086, 288] width 18 height 17
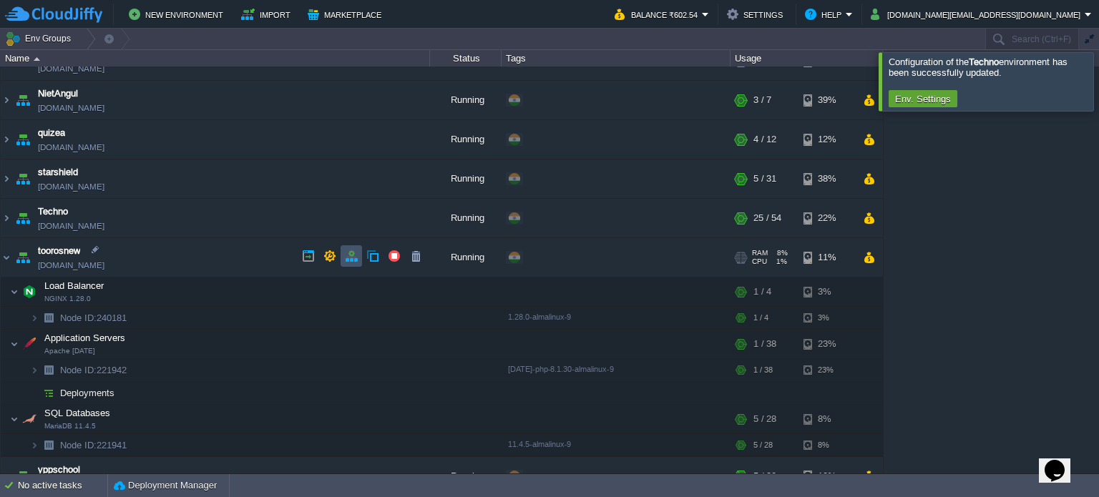
click at [355, 250] on button "button" at bounding box center [351, 256] width 13 height 13
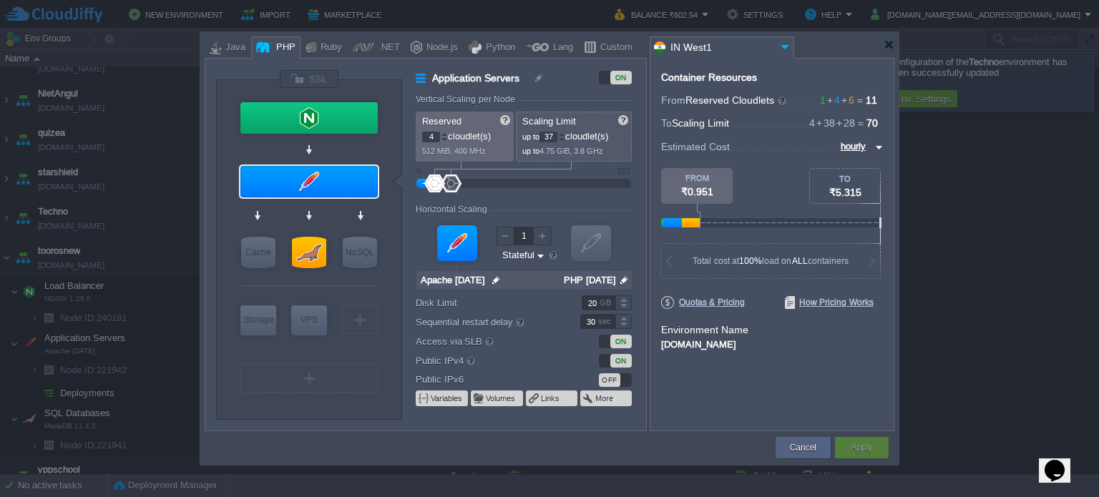
click at [565, 138] on div at bounding box center [561, 139] width 7 height 5
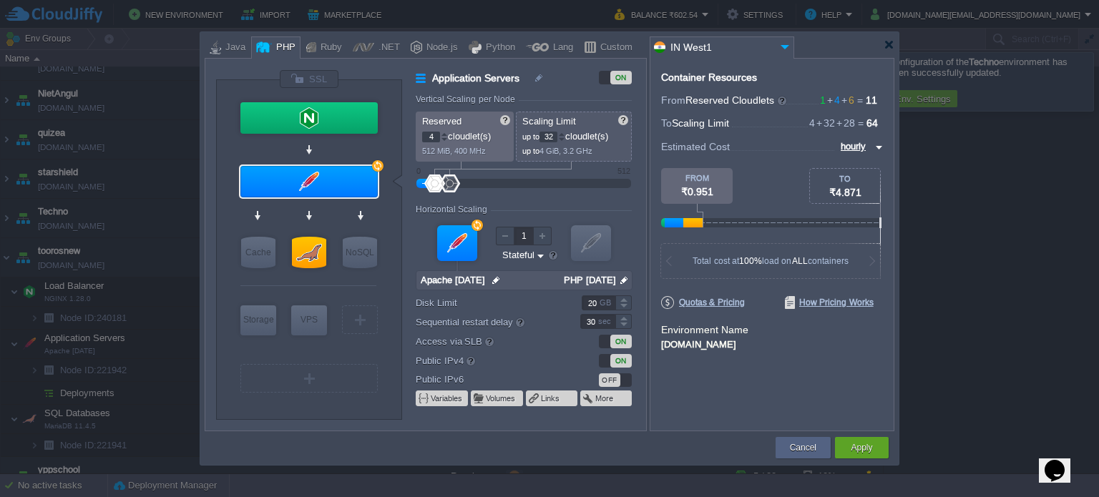
click at [565, 138] on div at bounding box center [561, 139] width 7 height 5
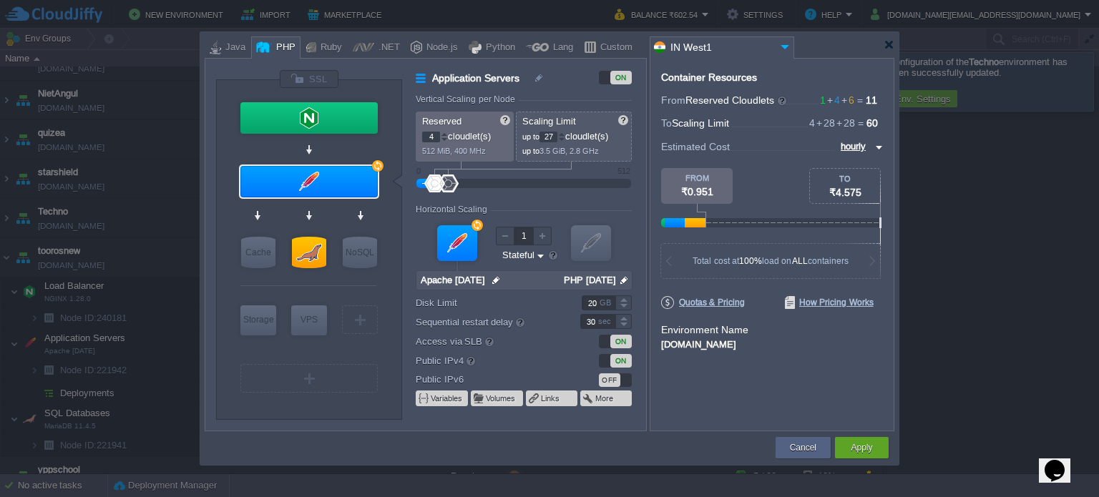
click at [565, 138] on div at bounding box center [561, 139] width 7 height 5
type input "24"
click at [565, 138] on div at bounding box center [561, 139] width 7 height 5
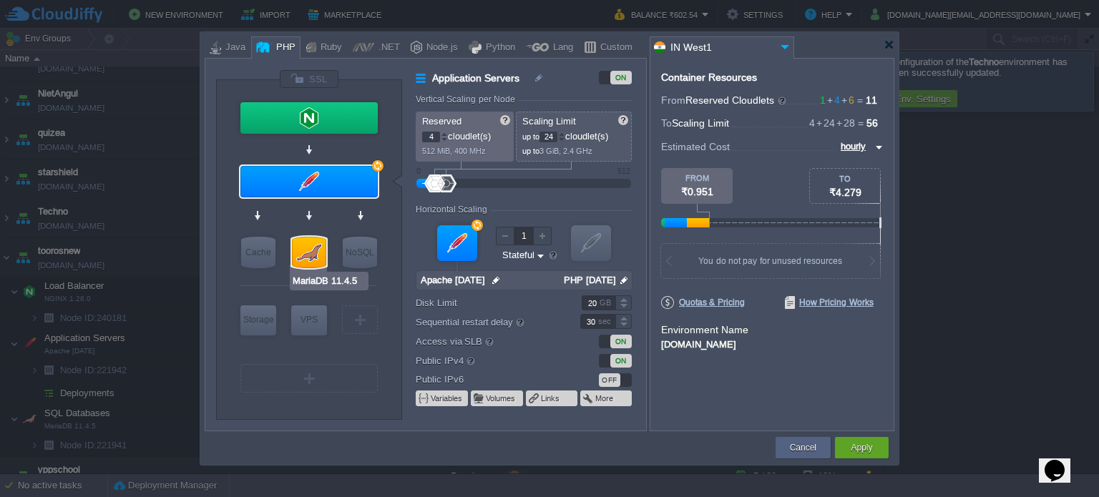
click at [300, 243] on div at bounding box center [309, 252] width 34 height 31
type input "SQL Databases"
type input "6"
type input "28"
type input "MariaDB 11.4.5"
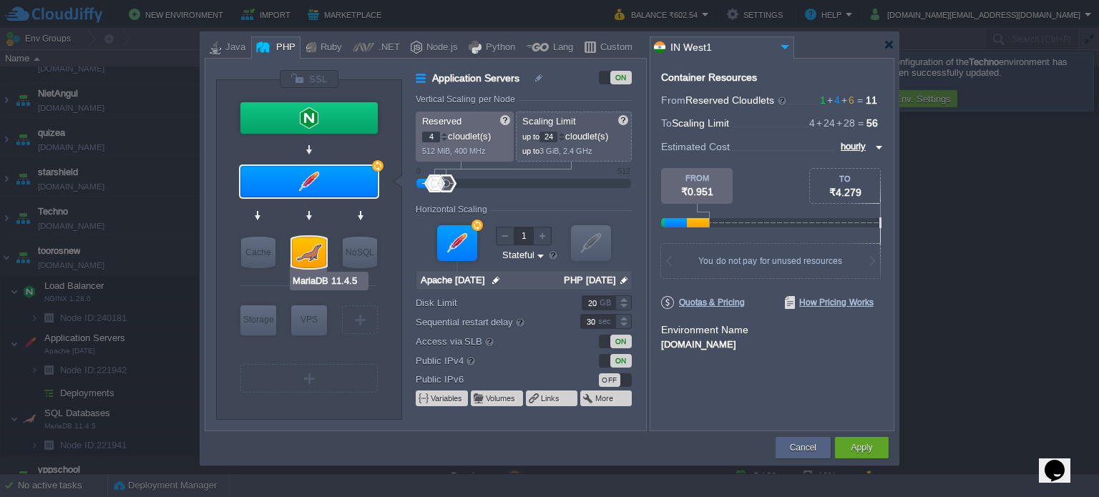
type input "null"
type input "11.4.5-almalin..."
type input "Stateless"
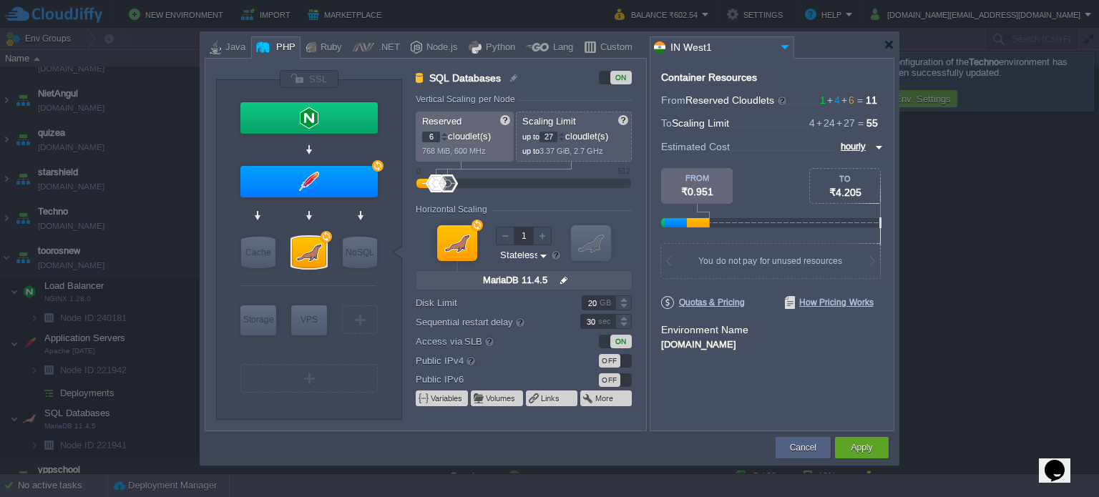
click at [565, 140] on div at bounding box center [561, 139] width 7 height 5
type input "24"
click at [565, 140] on div at bounding box center [561, 139] width 7 height 5
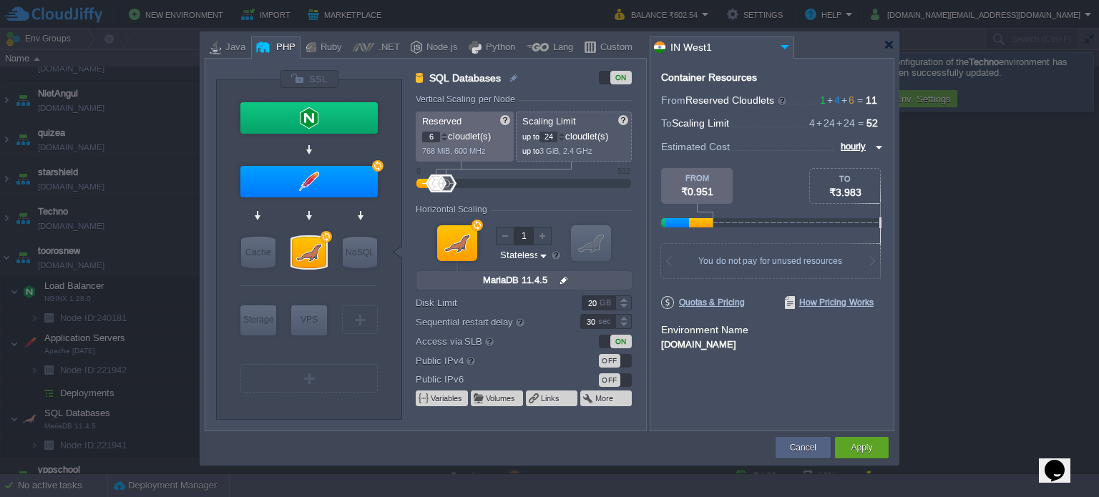
type input "Apache [DATE]"
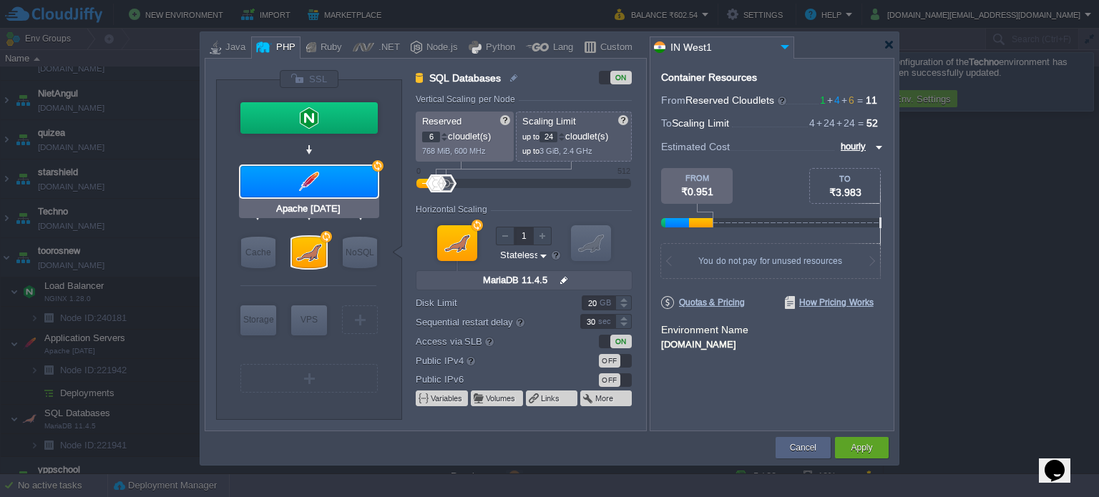
click at [312, 175] on div at bounding box center [308, 181] width 137 height 31
type input "Application Servers"
type input "4"
type input "Apache [DATE]"
type input "null"
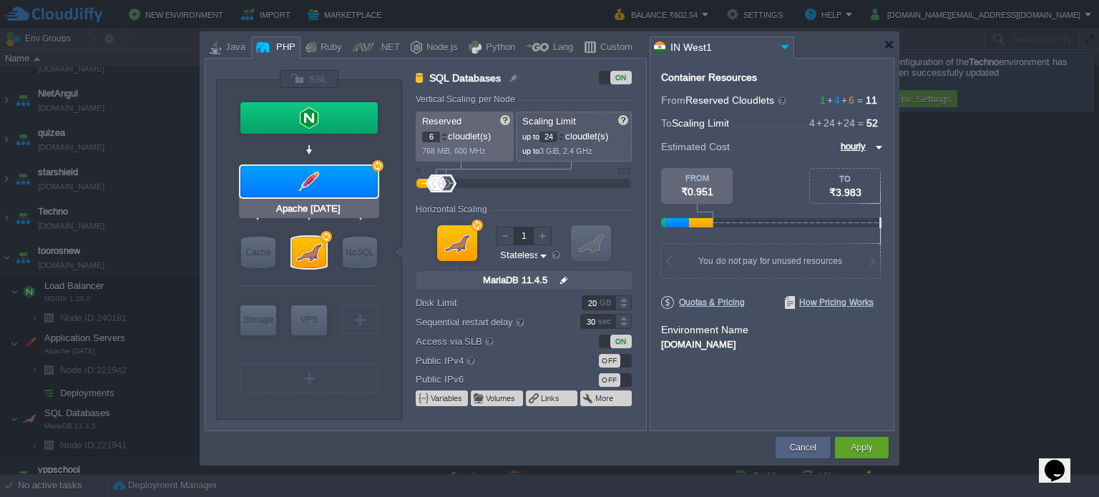
type input "PHP [DATE]"
type input "Stateful"
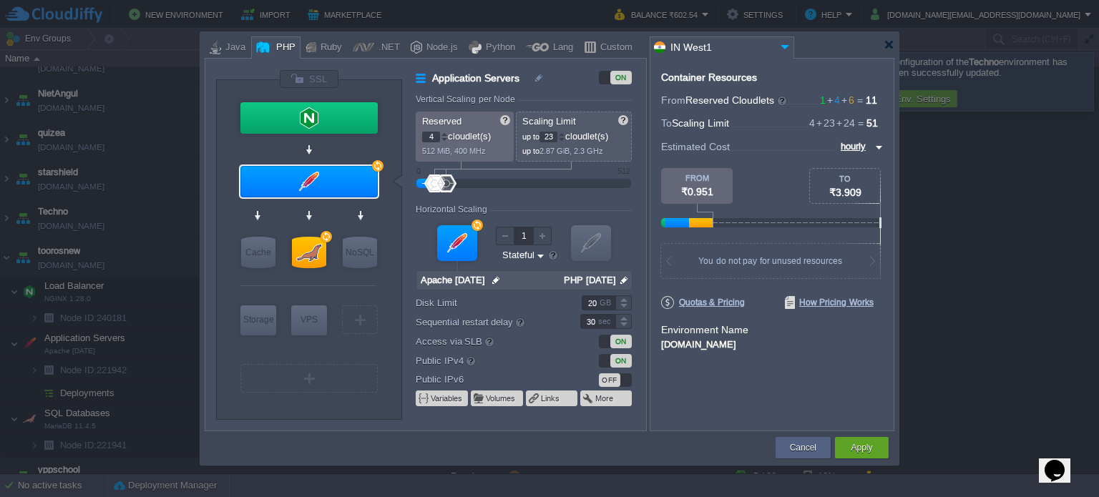
click at [564, 137] on div at bounding box center [561, 139] width 7 height 5
type input "19"
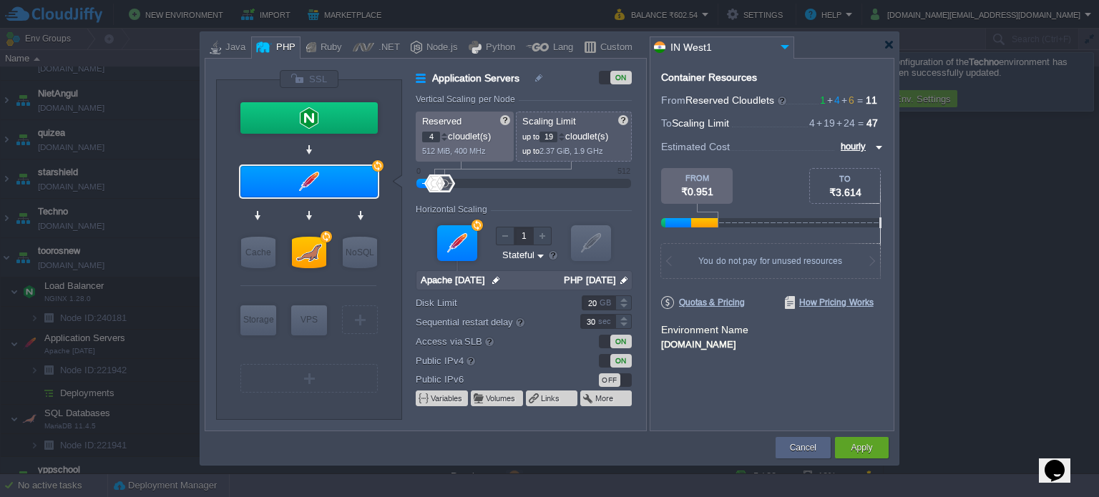
click at [564, 137] on div at bounding box center [561, 139] width 7 height 5
click at [854, 454] on button "Apply" at bounding box center [861, 448] width 21 height 14
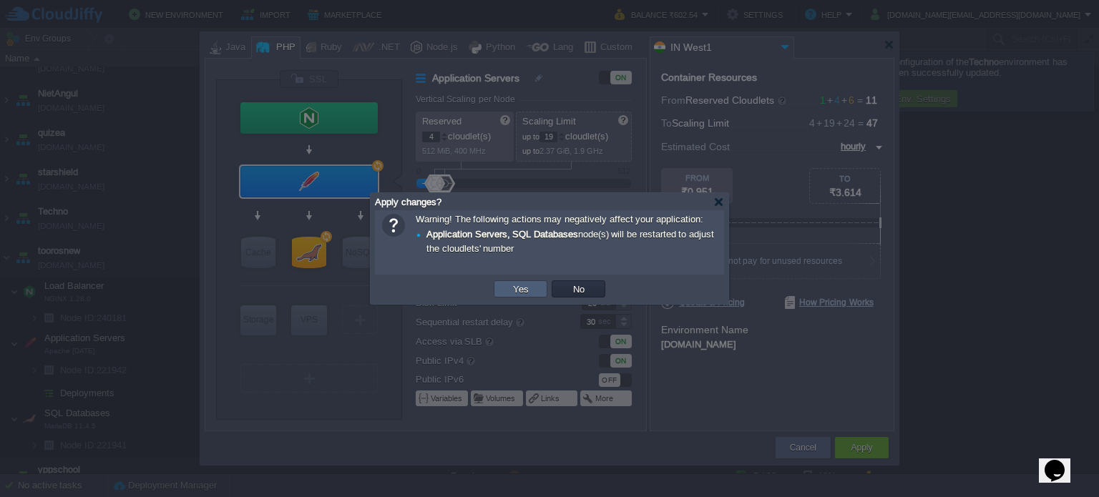
click at [524, 285] on button "Yes" at bounding box center [521, 289] width 24 height 13
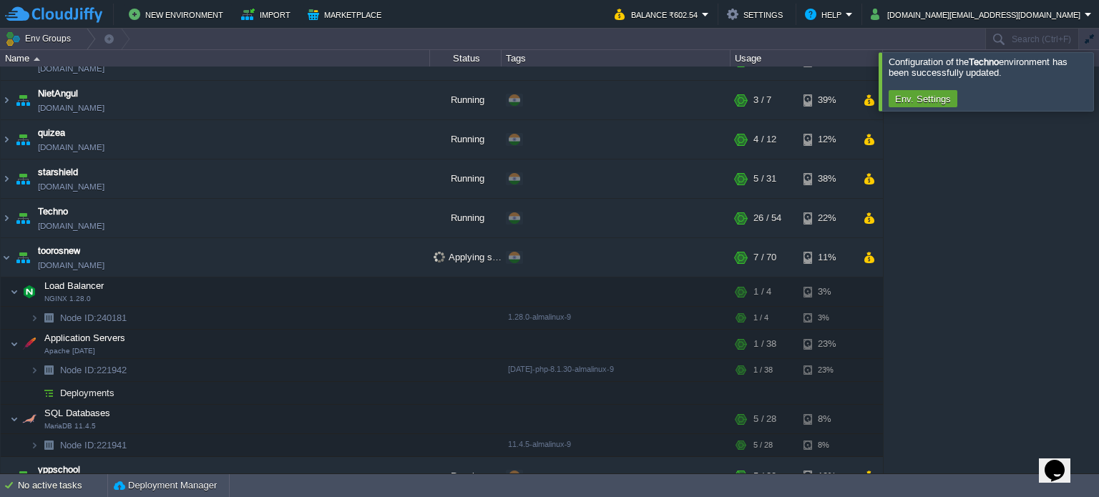
click at [0, 260] on table "amit-college [DOMAIN_NAME] Running + Add to Env Group RAM 30% CPU 2% 3 / 4 3% c…" at bounding box center [442, 209] width 884 height 573
click at [1, 255] on img at bounding box center [6, 257] width 11 height 39
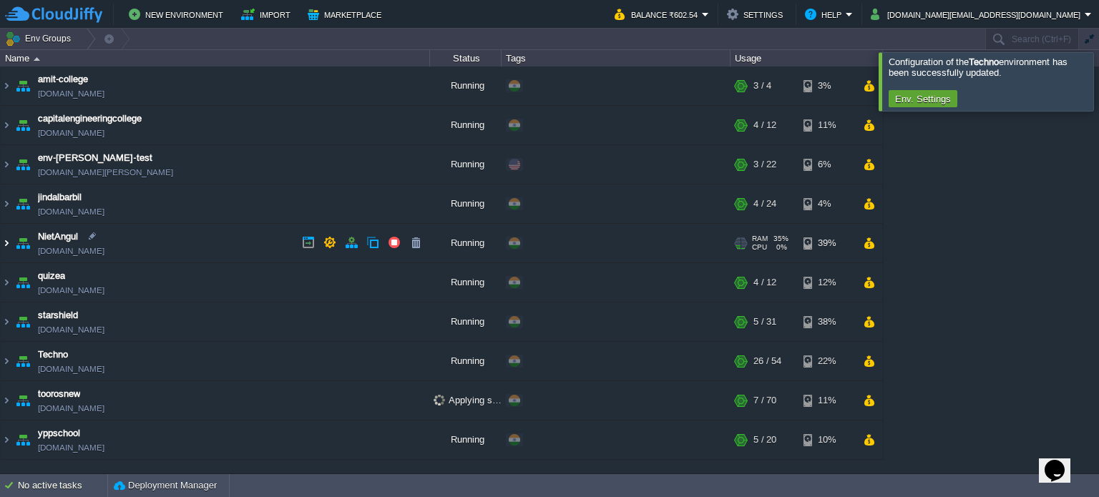
scroll to position [0, 0]
click at [867, 84] on button "button" at bounding box center [869, 85] width 12 height 13
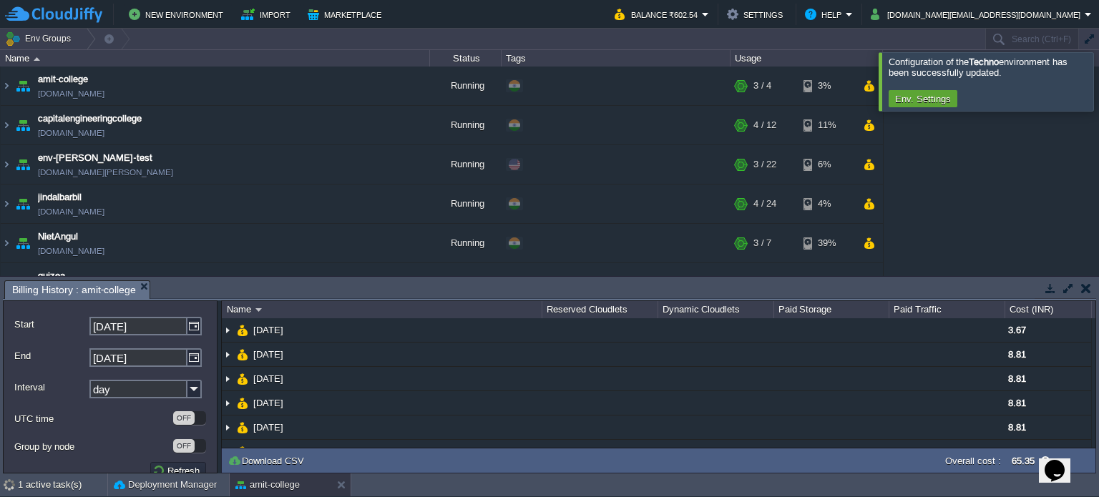
click at [1083, 287] on button "button" at bounding box center [1086, 288] width 10 height 13
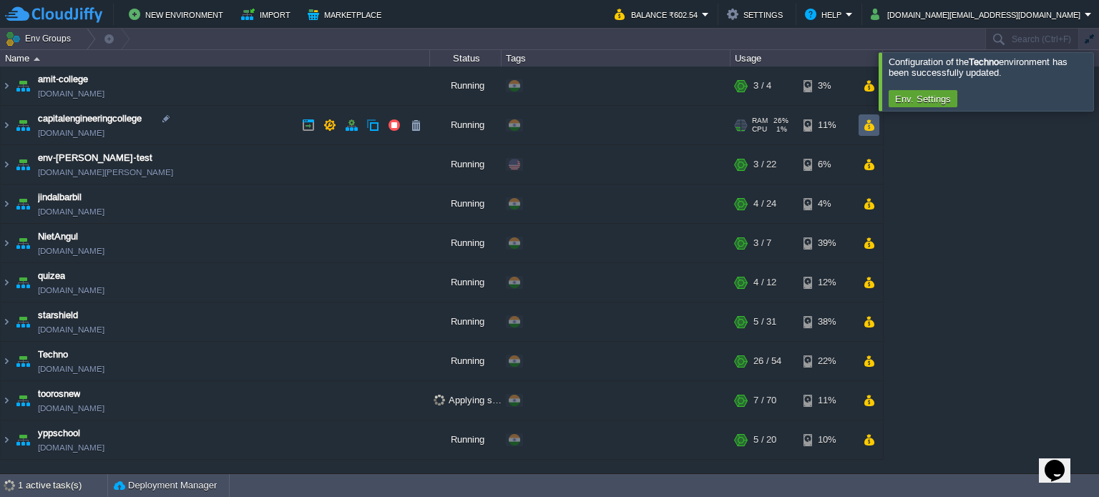
click at [872, 133] on td at bounding box center [869, 124] width 21 height 21
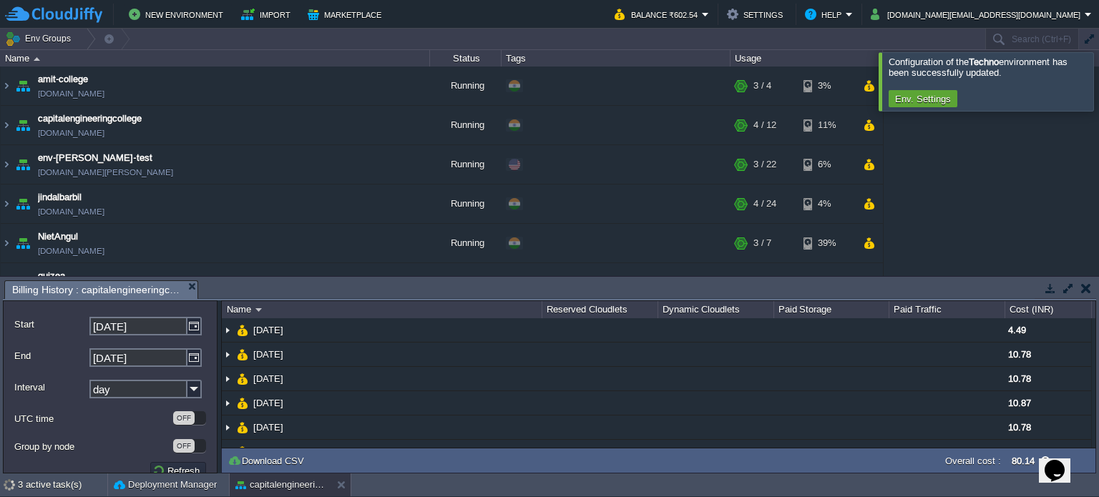
click at [1082, 291] on button "button" at bounding box center [1086, 288] width 10 height 13
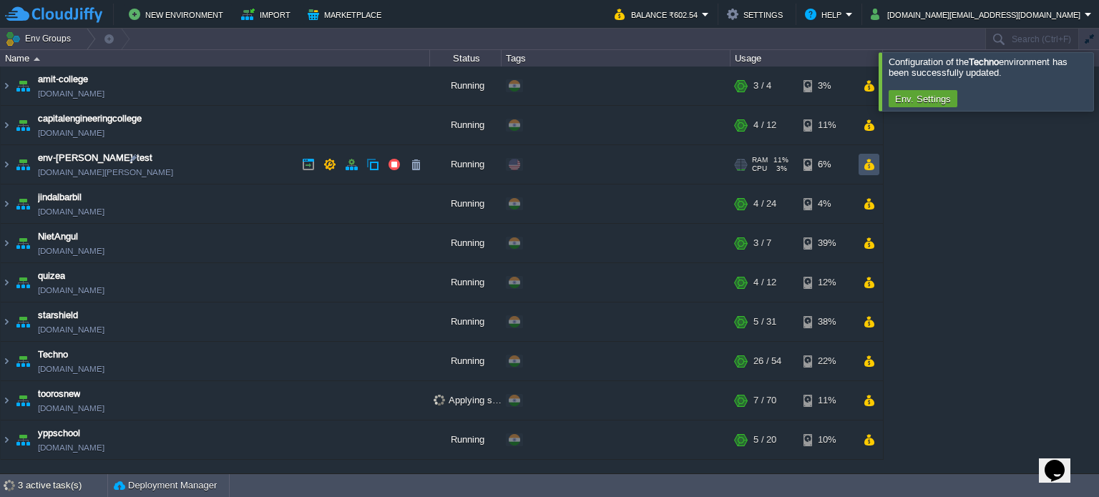
click at [871, 160] on button "button" at bounding box center [869, 164] width 12 height 13
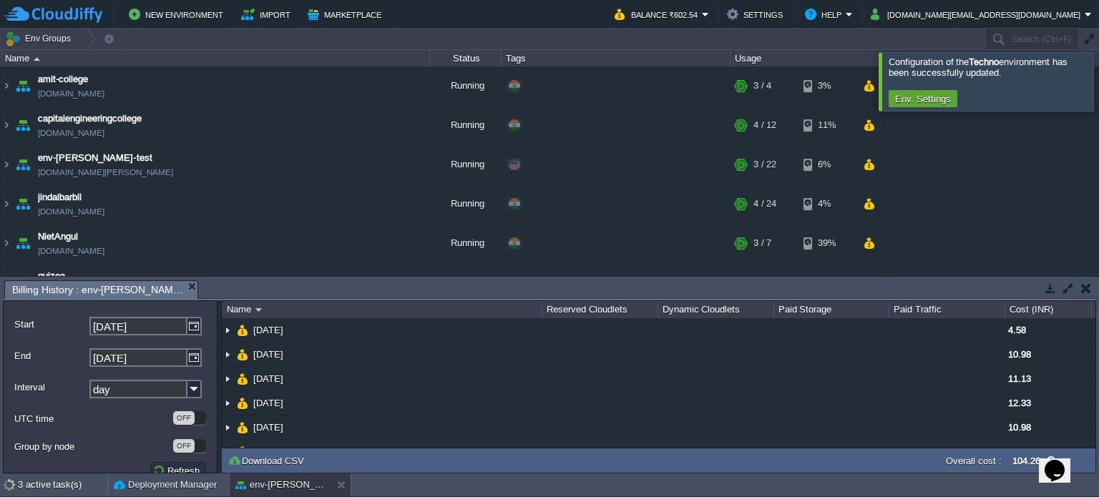
click at [1084, 288] on button "button" at bounding box center [1086, 288] width 10 height 13
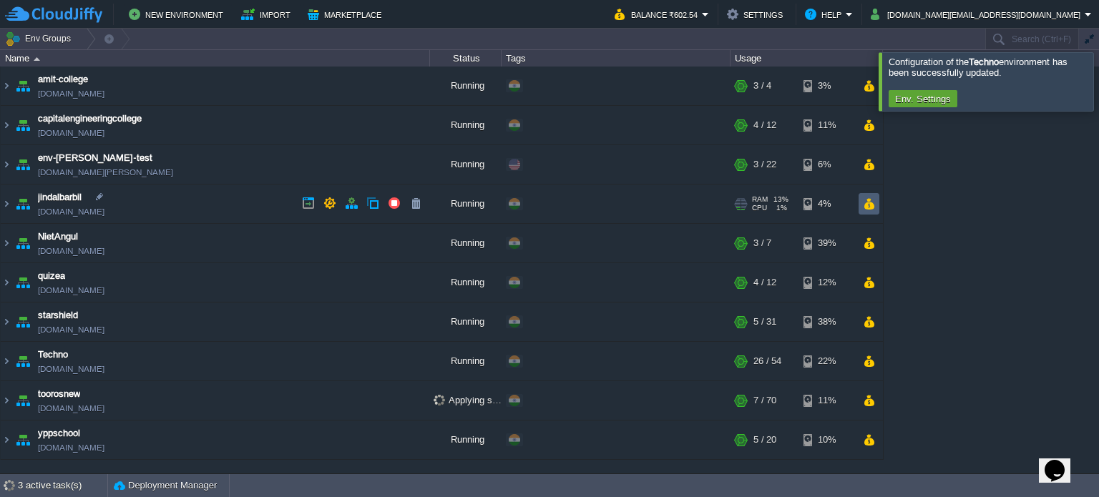
click at [869, 205] on button "button" at bounding box center [869, 203] width 12 height 13
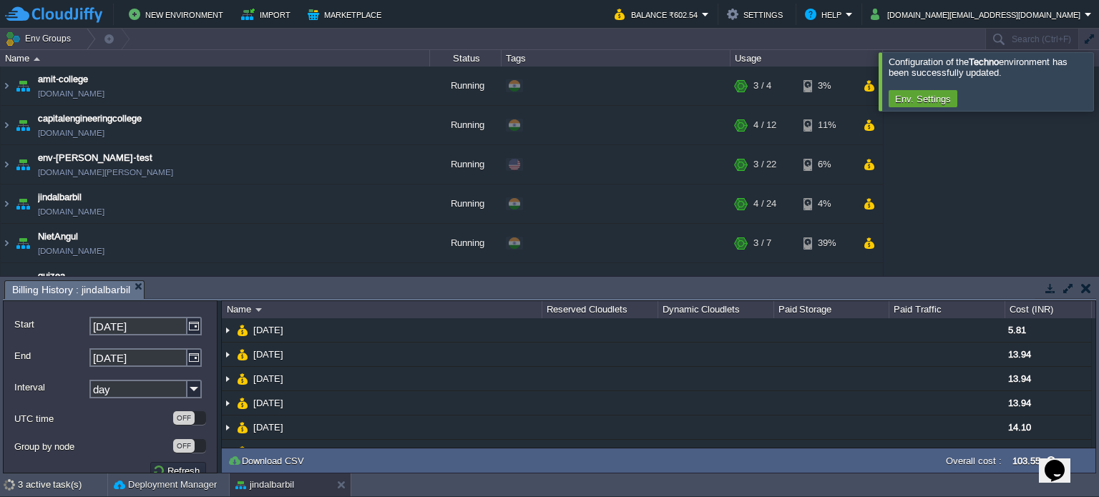
click at [1087, 286] on button "button" at bounding box center [1086, 288] width 10 height 13
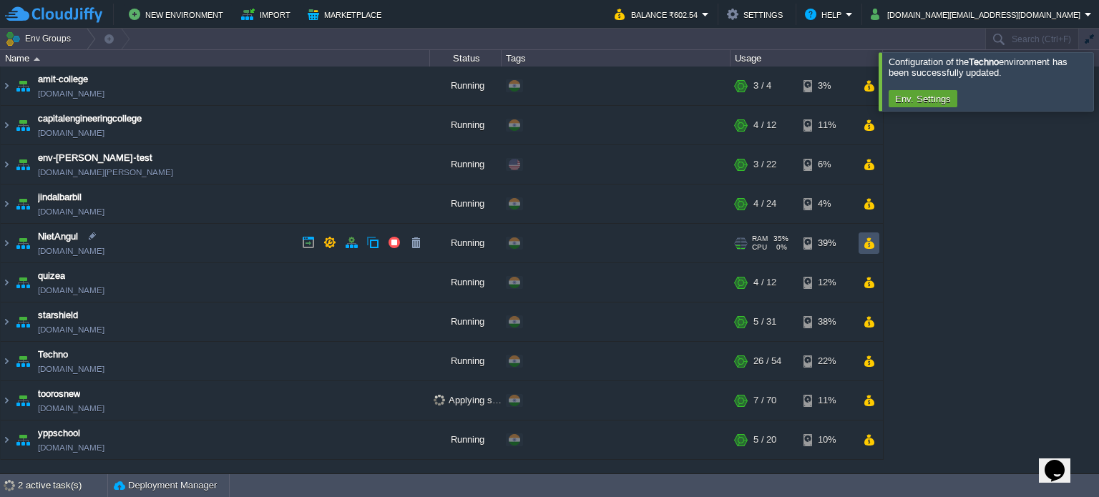
click at [863, 244] on button "button" at bounding box center [869, 243] width 12 height 13
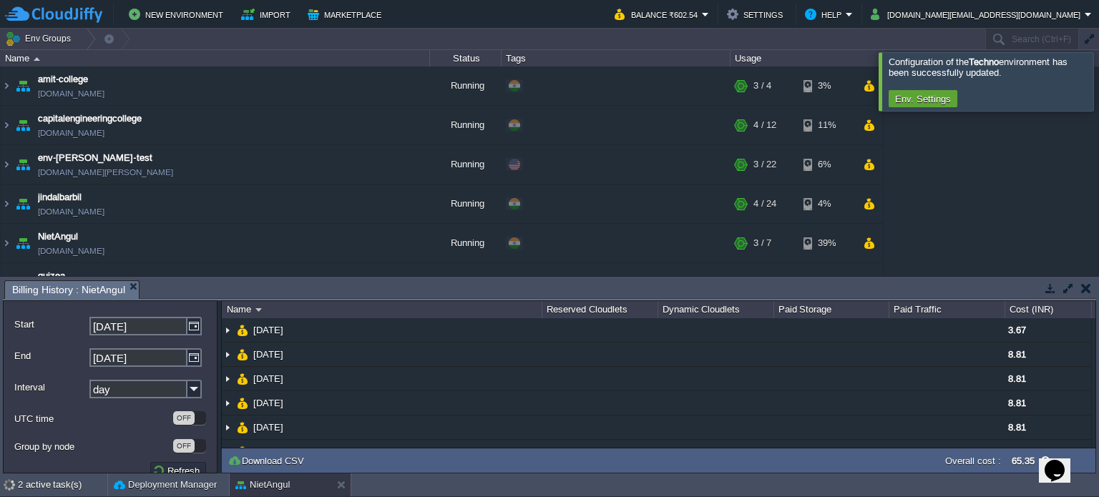
click at [1087, 288] on button "button" at bounding box center [1086, 288] width 10 height 13
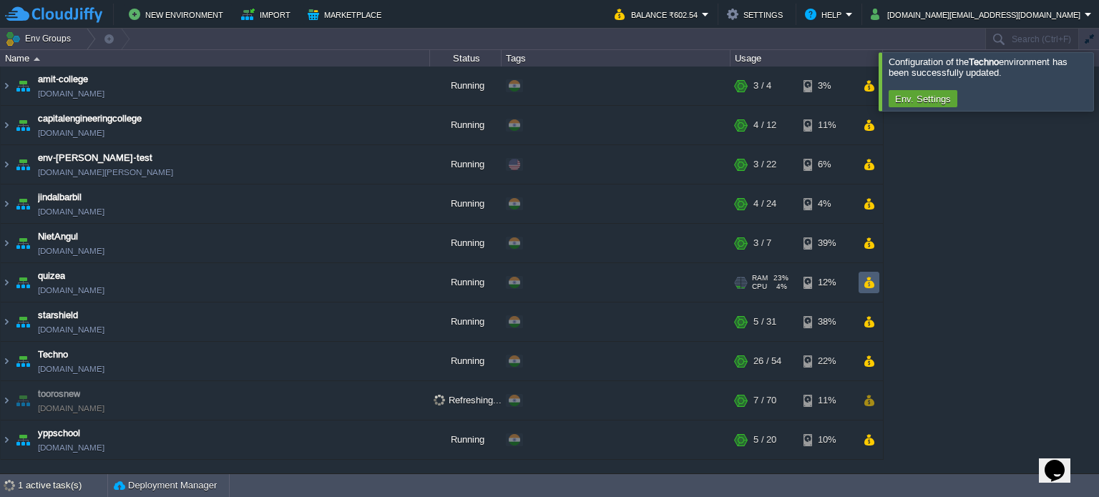
click at [874, 286] on button "button" at bounding box center [869, 282] width 12 height 13
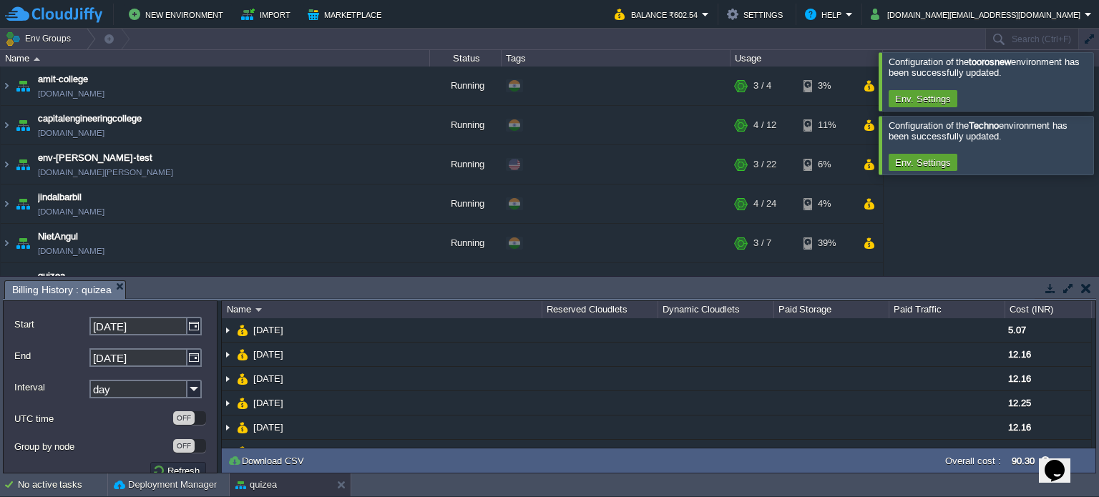
click at [1087, 285] on button "button" at bounding box center [1086, 288] width 10 height 13
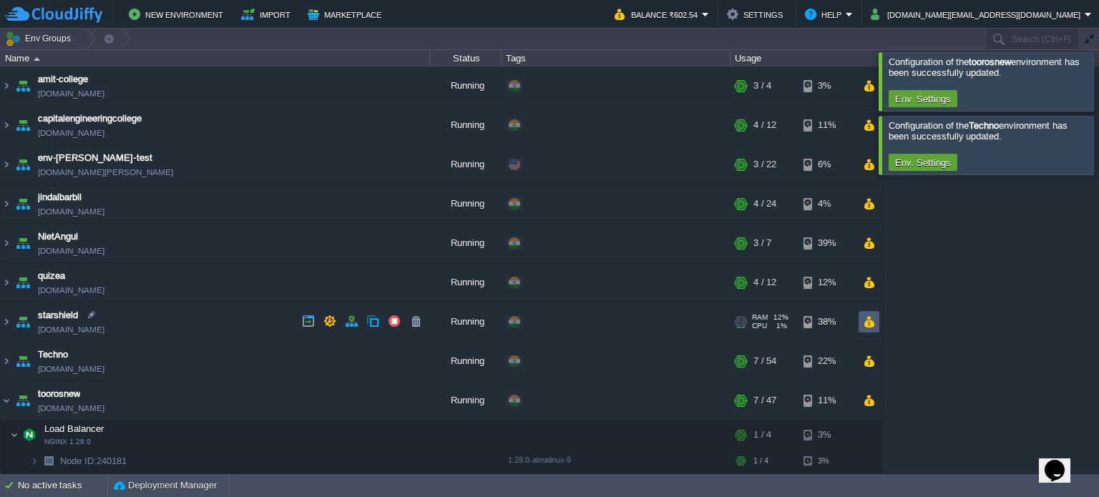
click at [869, 321] on button "button" at bounding box center [869, 322] width 12 height 13
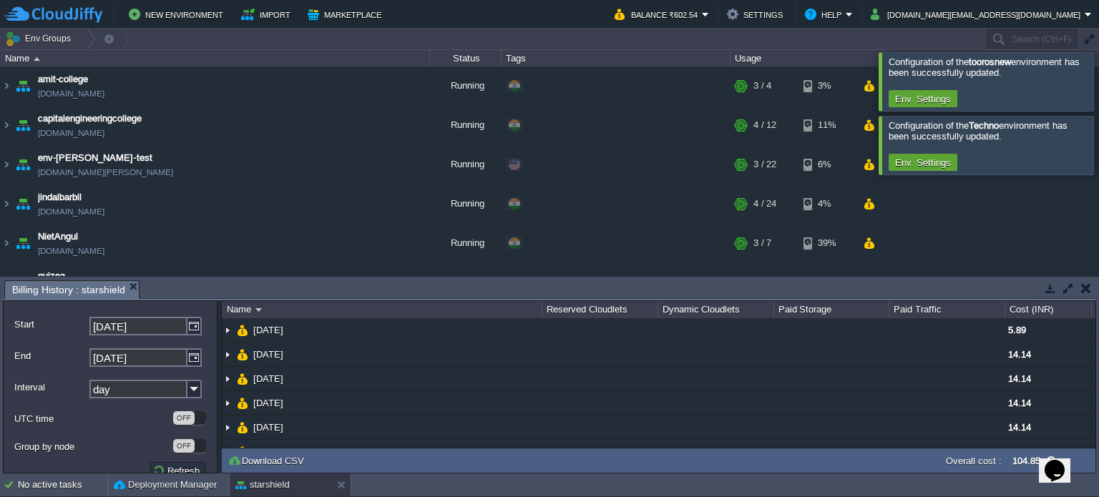
click at [1084, 290] on button "button" at bounding box center [1086, 288] width 10 height 13
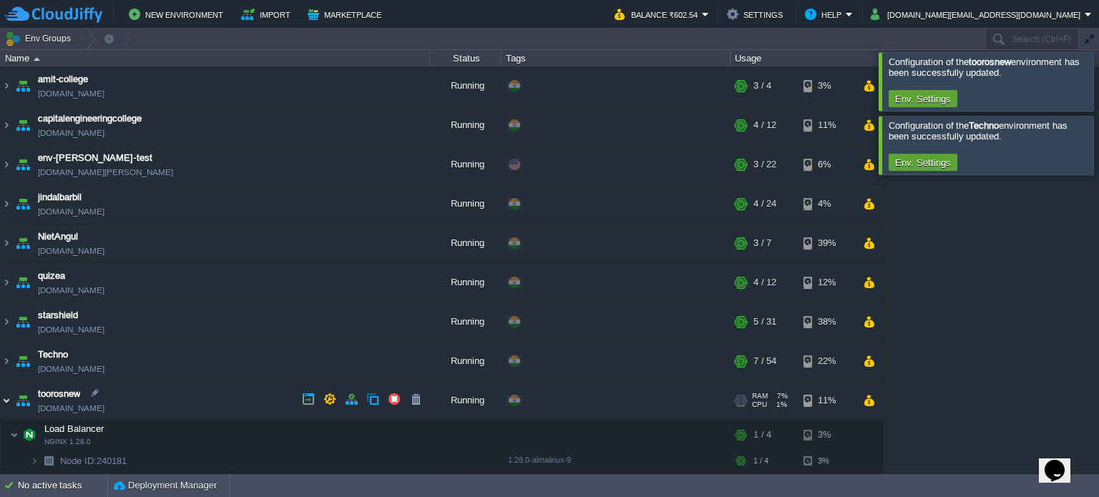
click at [6, 401] on img at bounding box center [6, 400] width 11 height 39
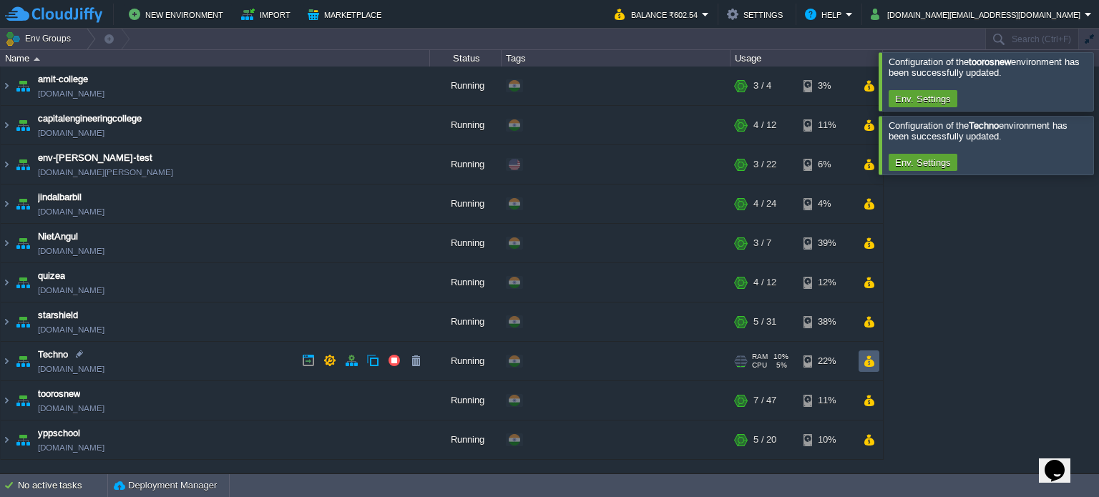
click at [877, 362] on td at bounding box center [869, 361] width 21 height 21
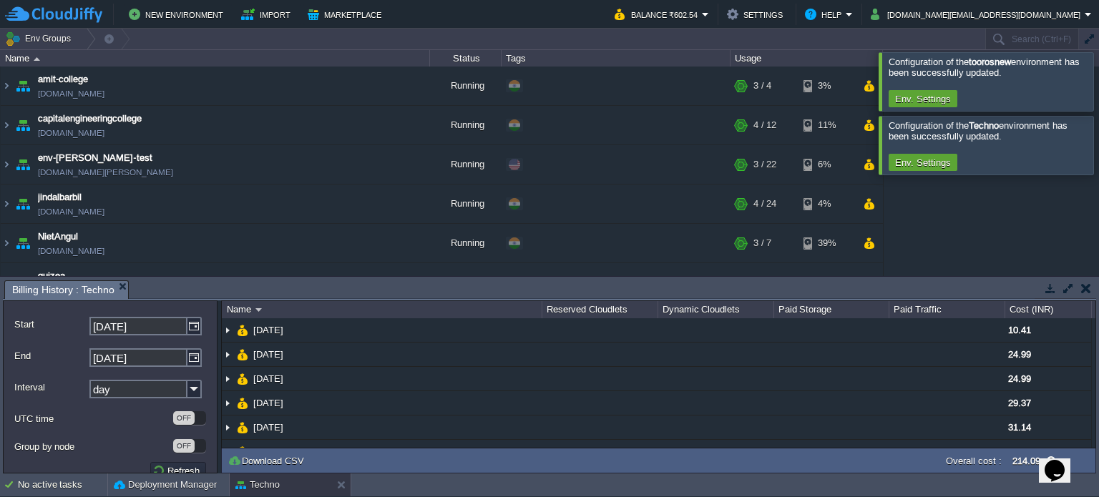
click at [1085, 289] on button "button" at bounding box center [1086, 288] width 10 height 13
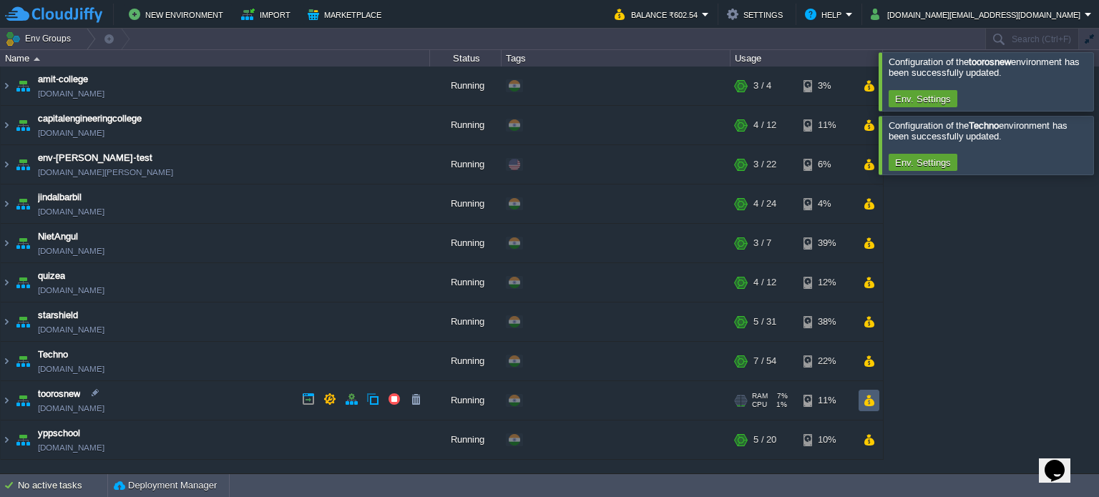
click at [861, 404] on td at bounding box center [869, 400] width 21 height 21
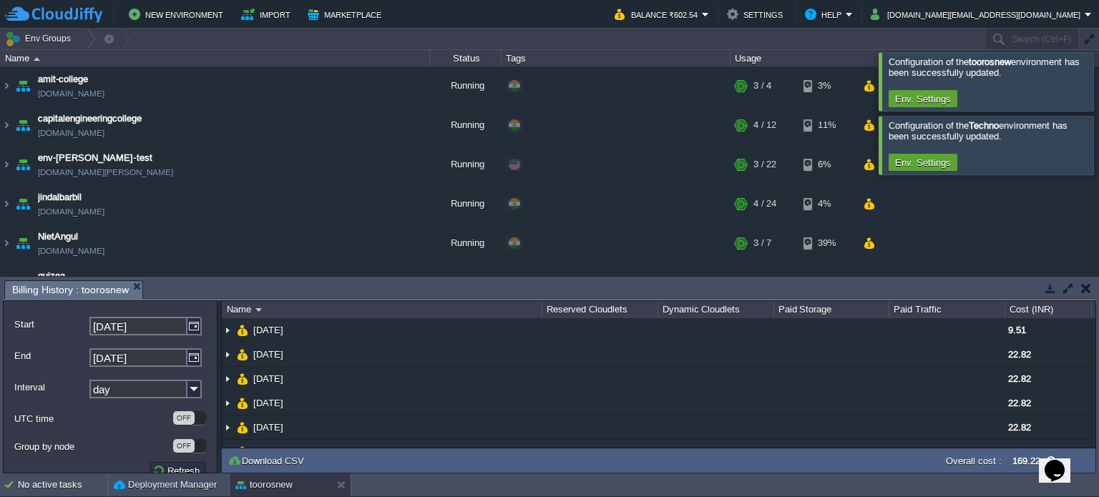
click at [1082, 284] on button "button" at bounding box center [1086, 288] width 10 height 13
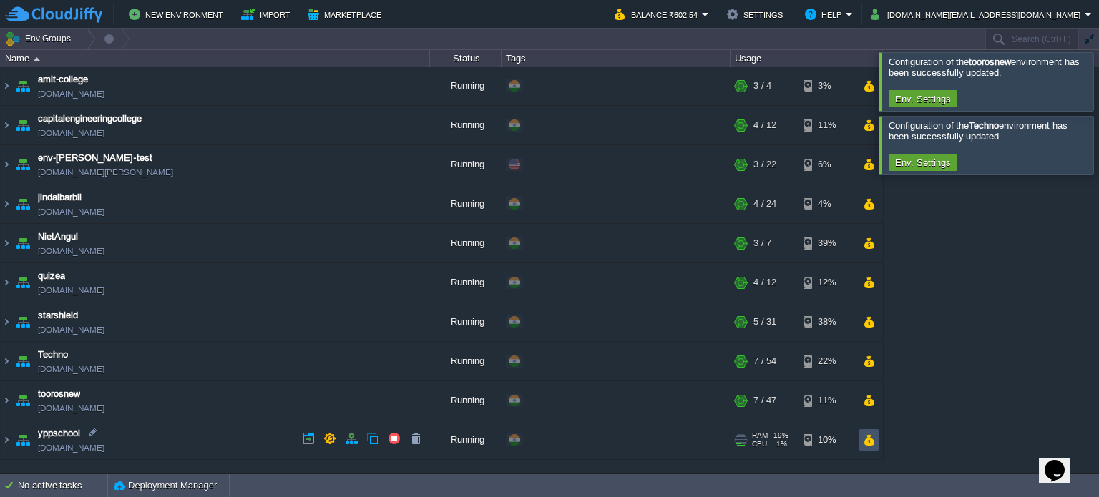
click at [863, 439] on button "button" at bounding box center [869, 440] width 12 height 13
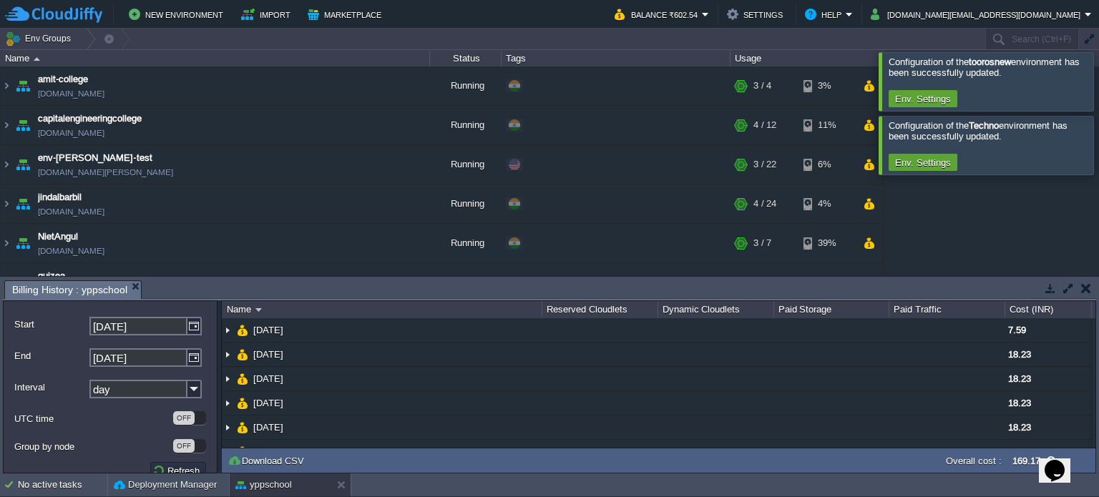
click at [1083, 285] on button "button" at bounding box center [1086, 288] width 10 height 13
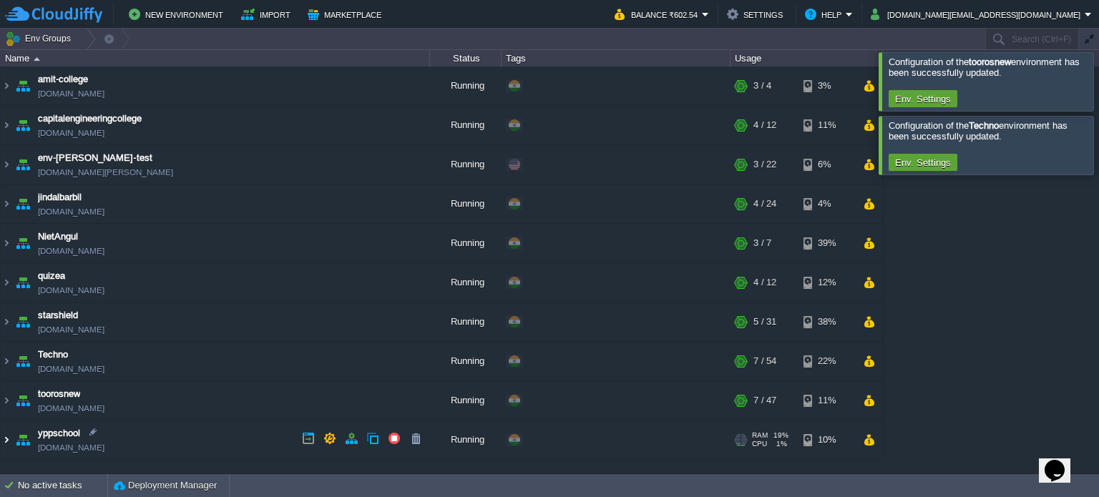
drag, startPoint x: 0, startPoint y: 436, endPoint x: 17, endPoint y: 429, distance: 18.3
click at [0, 436] on table "amit-college [DOMAIN_NAME] Running + Add to Env Group RAM 30% CPU 1% 3 / 4 3% c…" at bounding box center [442, 264] width 884 height 394
click at [9, 443] on img at bounding box center [6, 440] width 11 height 39
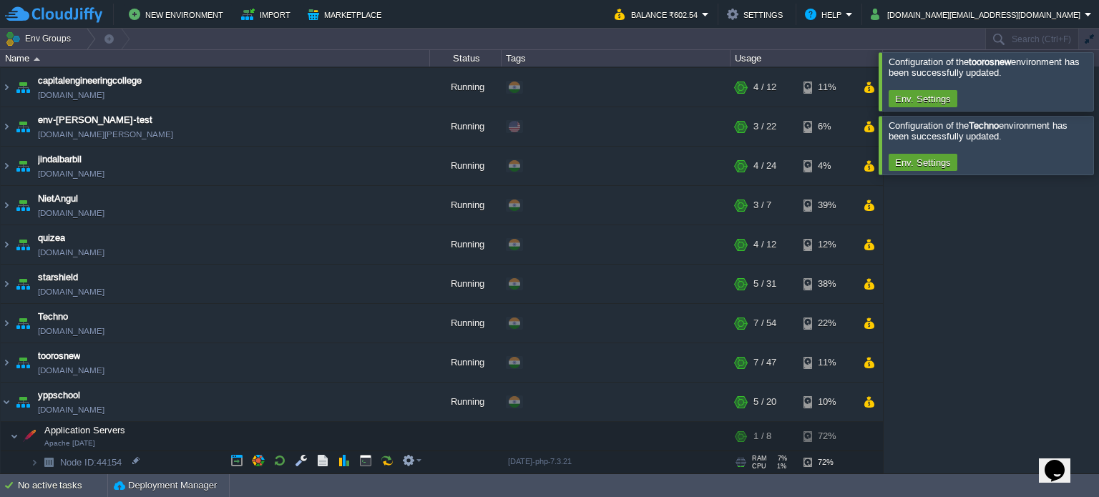
scroll to position [112, 0]
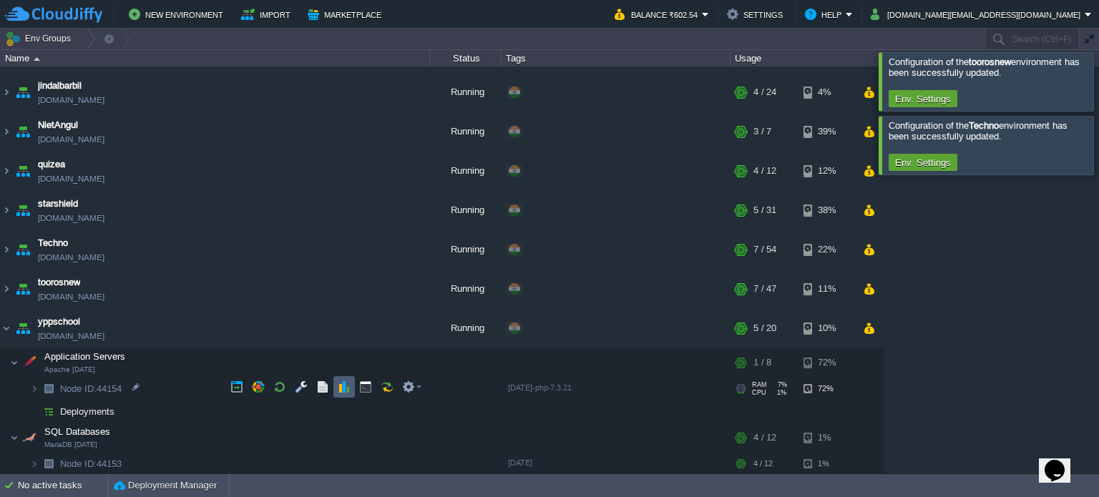
click at [341, 386] on button "button" at bounding box center [344, 387] width 13 height 13
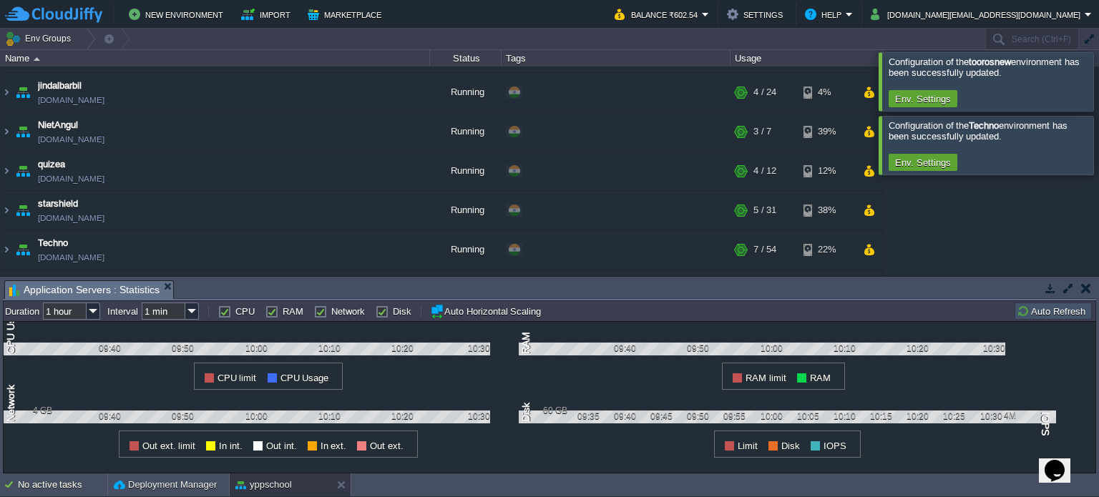
click at [386, 311] on div "Disk" at bounding box center [394, 311] width 36 height 11
click at [393, 311] on label "Disk" at bounding box center [402, 311] width 19 height 11
click at [376, 311] on input "Disk" at bounding box center [380, 311] width 9 height 9
checkbox input "false"
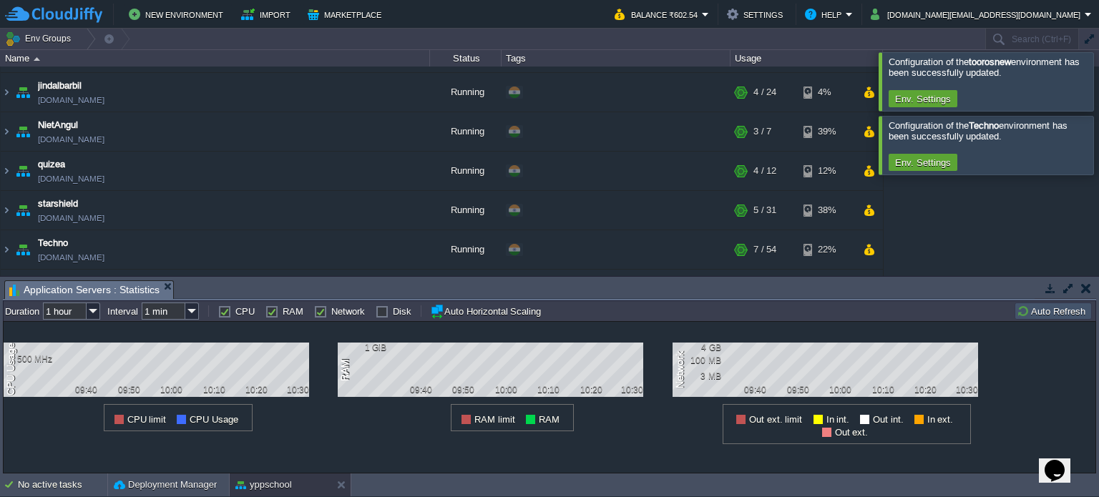
click at [1081, 288] on button "button" at bounding box center [1086, 288] width 10 height 13
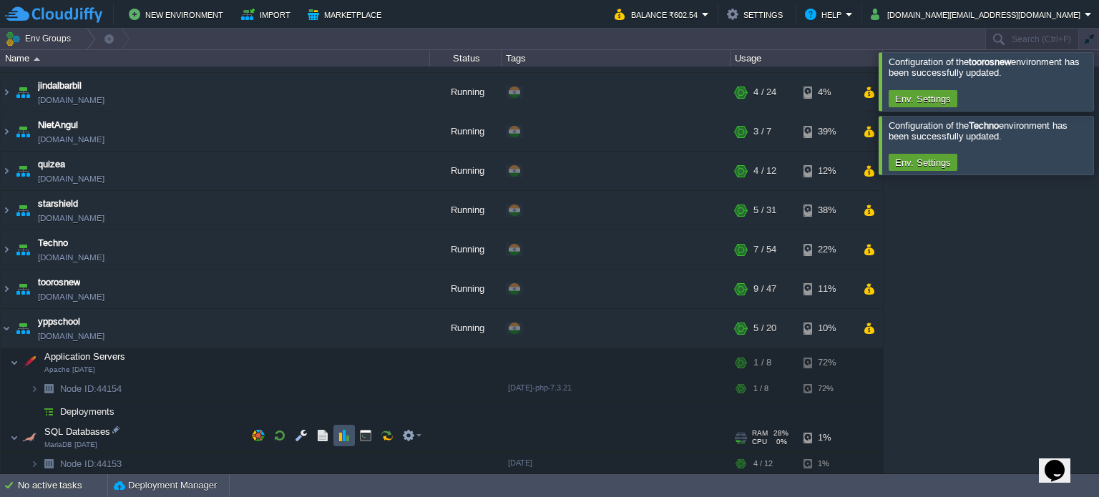
click at [338, 436] on button "button" at bounding box center [344, 435] width 13 height 13
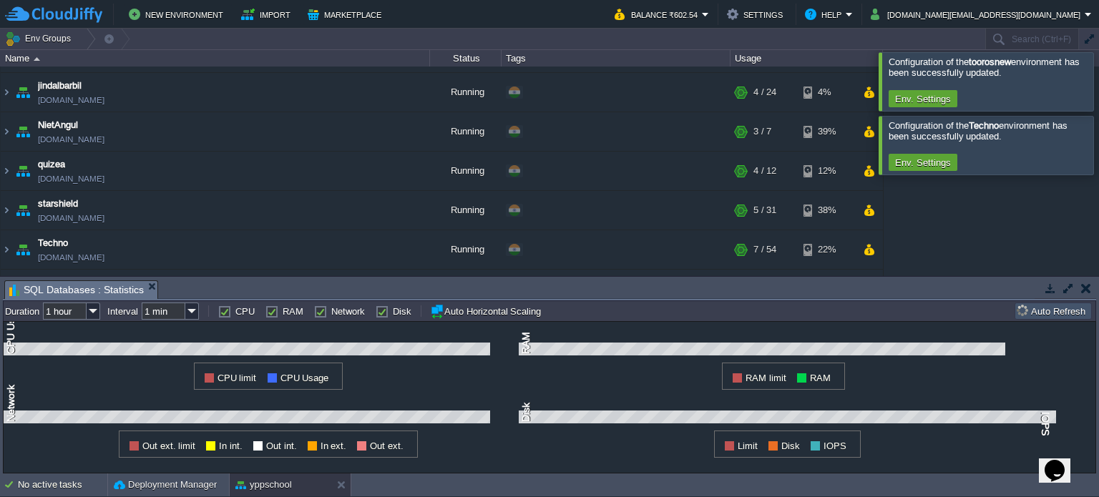
click at [393, 309] on label "Disk" at bounding box center [402, 311] width 19 height 11
click at [376, 309] on input "Disk" at bounding box center [380, 311] width 9 height 9
checkbox input "false"
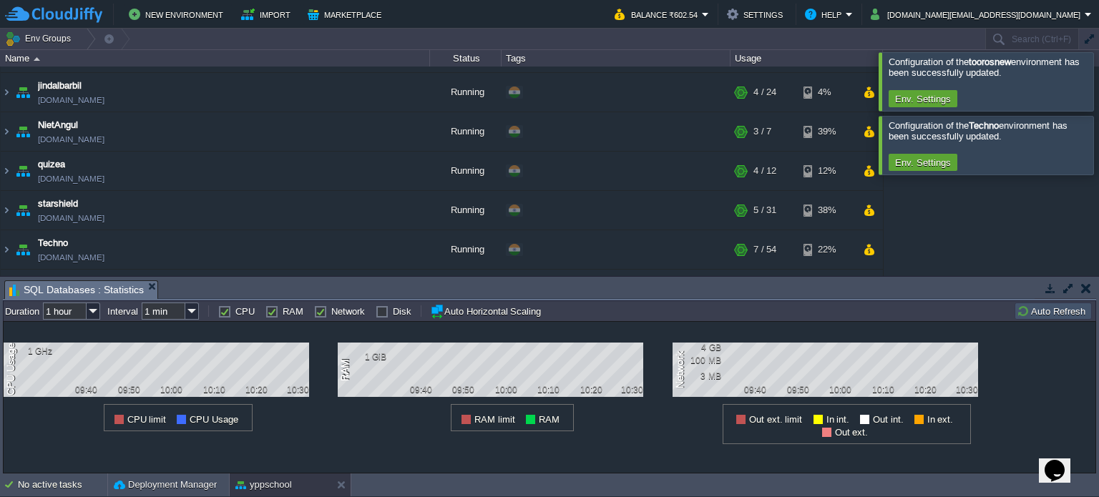
click at [1087, 283] on button "button" at bounding box center [1086, 288] width 10 height 13
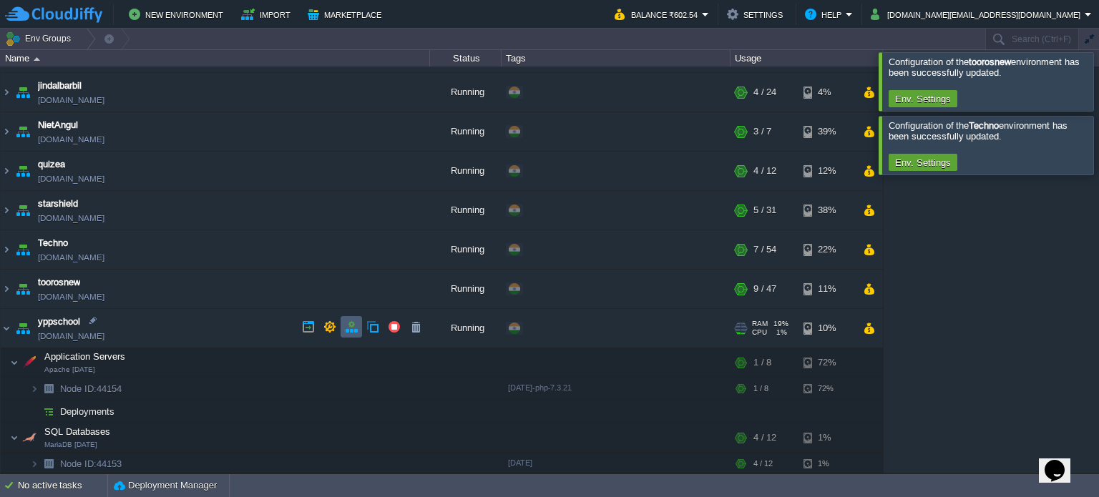
click at [355, 331] on button "button" at bounding box center [351, 327] width 13 height 13
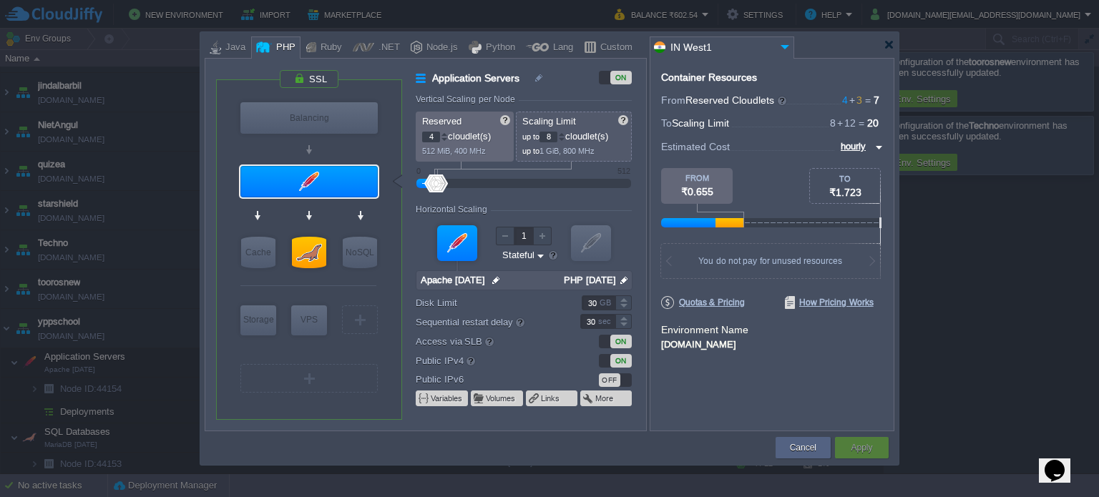
click at [446, 142] on div "4" at bounding box center [435, 137] width 26 height 11
click at [441, 141] on div at bounding box center [444, 139] width 7 height 5
type input "2"
click at [441, 141] on div at bounding box center [444, 139] width 7 height 5
type input "MariaDB [DATE]"
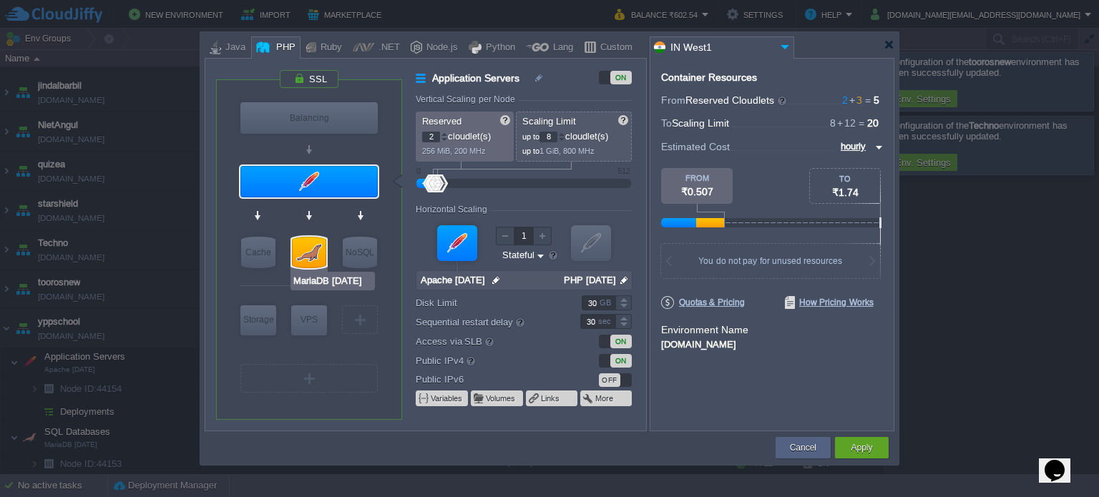
click at [303, 248] on div at bounding box center [309, 252] width 34 height 31
type input "SQL Databases"
type input "3"
type input "12"
type input "MariaDB [DATE]"
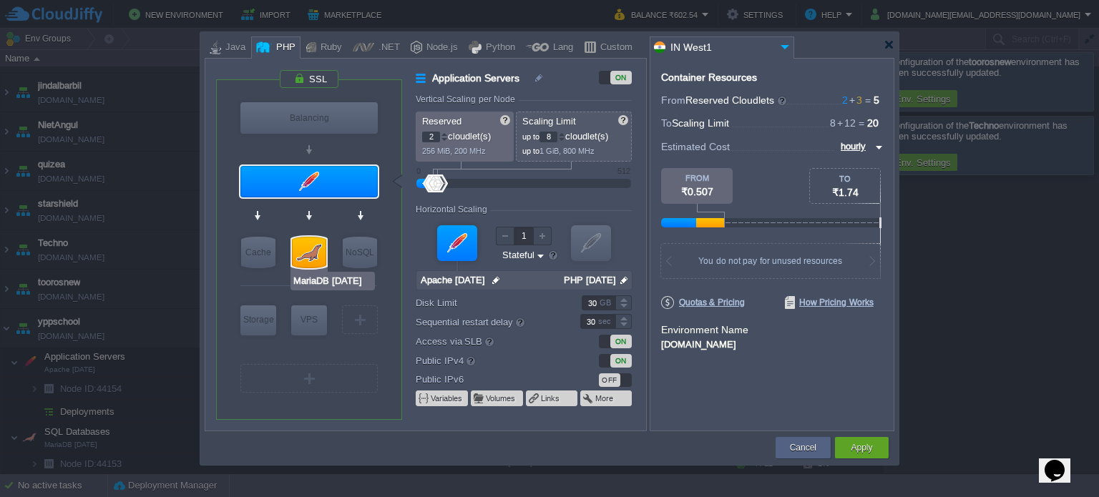
type input "null"
type input "[DATE]"
type input "Stateless"
type input "200"
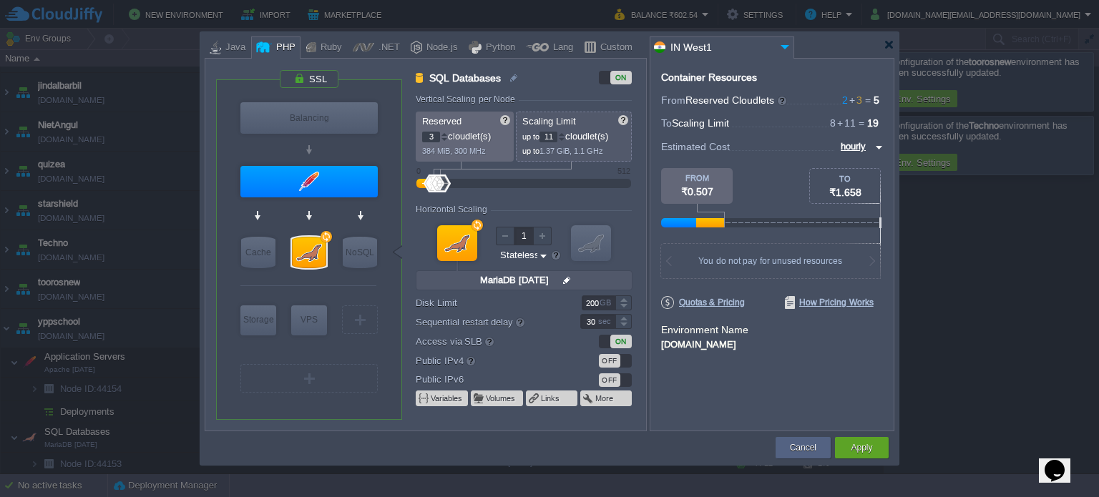
click at [564, 141] on div at bounding box center [561, 139] width 7 height 5
type input "10"
click at [564, 141] on div at bounding box center [561, 139] width 7 height 5
click at [851, 443] on button "Apply" at bounding box center [861, 448] width 21 height 14
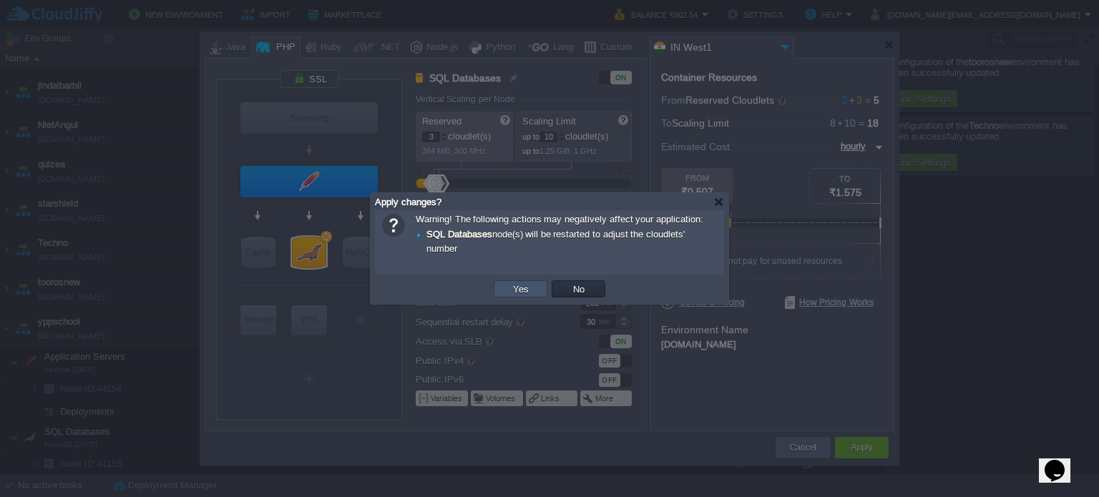
click at [518, 291] on button "Yes" at bounding box center [521, 289] width 24 height 13
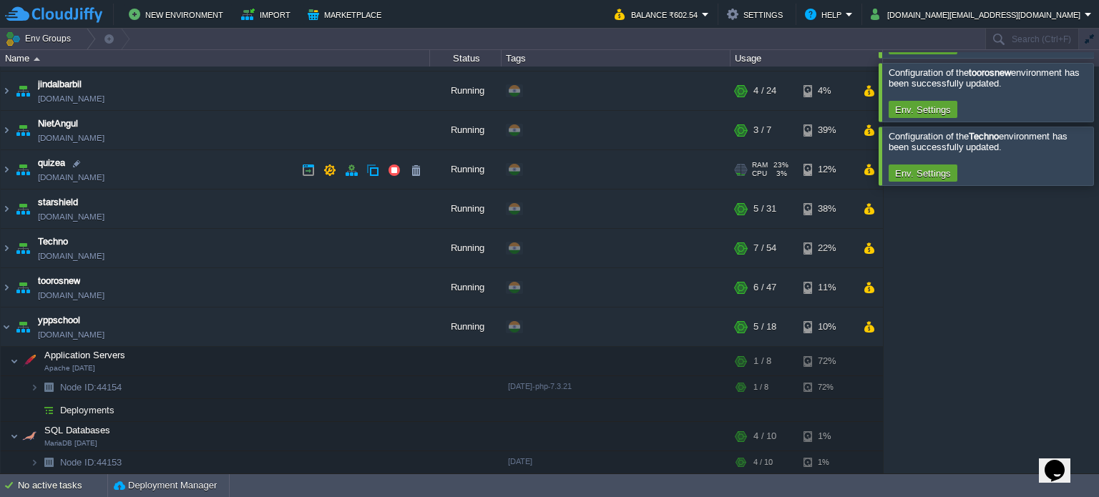
scroll to position [0, 0]
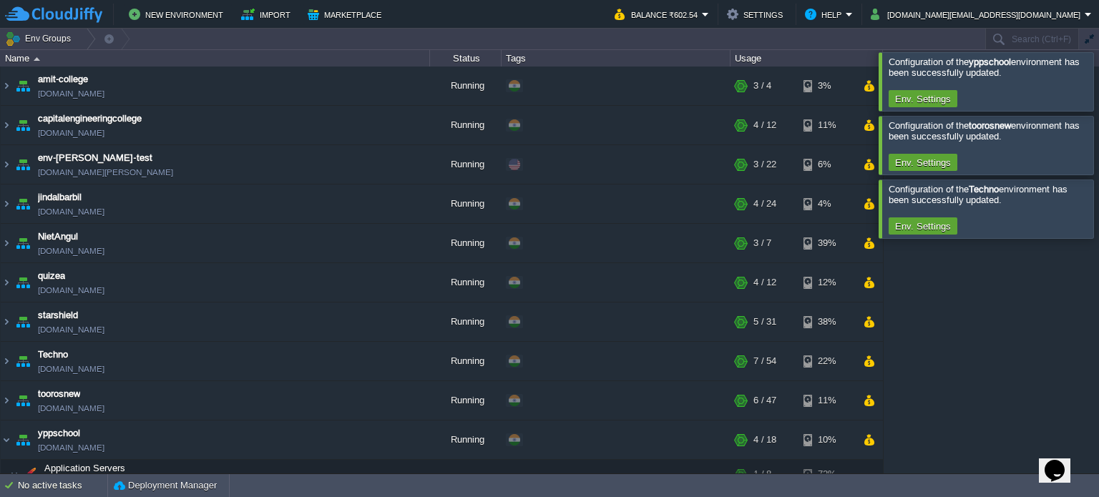
click at [1098, 144] on div at bounding box center [1116, 145] width 0 height 58
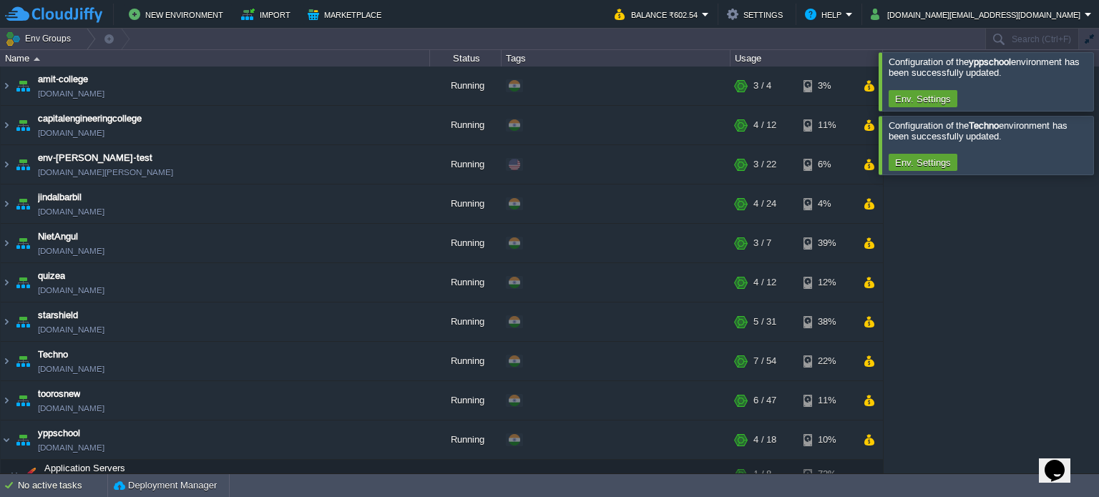
click at [1098, 85] on div at bounding box center [1116, 81] width 0 height 58
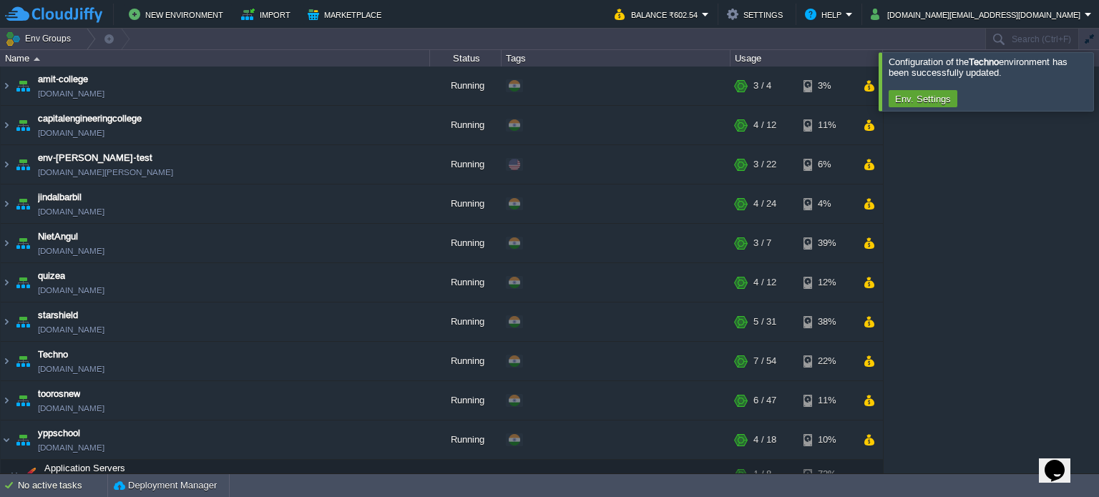
click at [1098, 89] on div at bounding box center [1116, 81] width 0 height 58
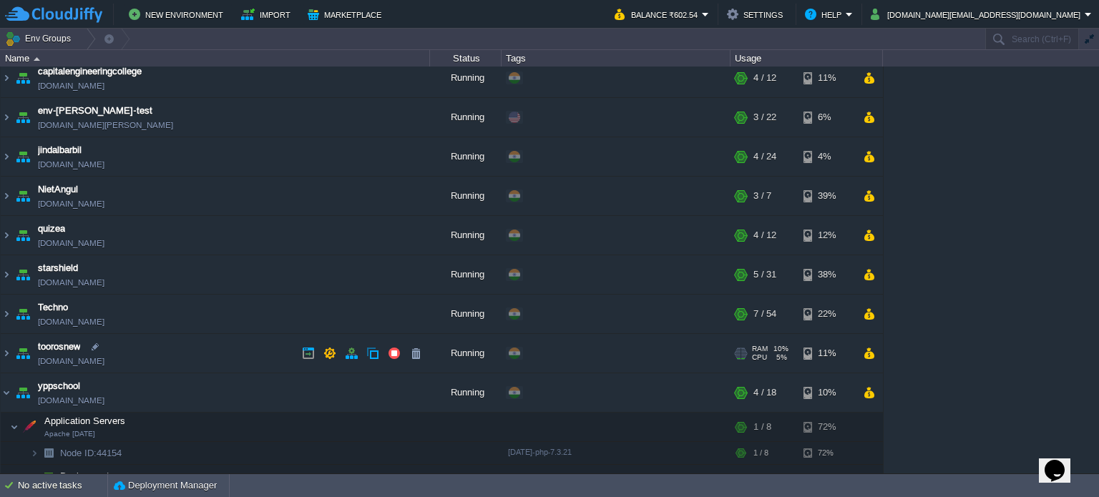
scroll to position [112, 0]
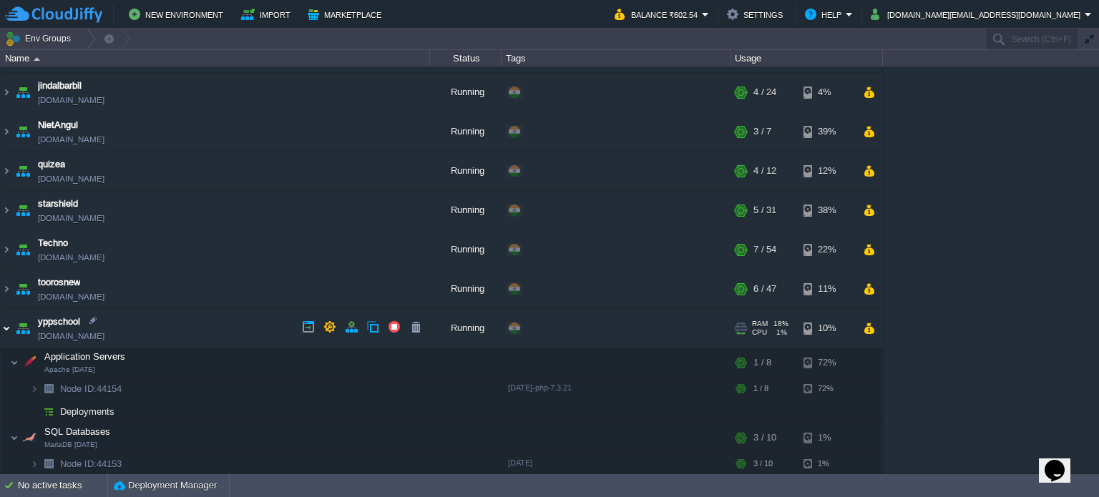
click at [9, 326] on img at bounding box center [6, 328] width 11 height 39
